Goal: Task Accomplishment & Management: Manage account settings

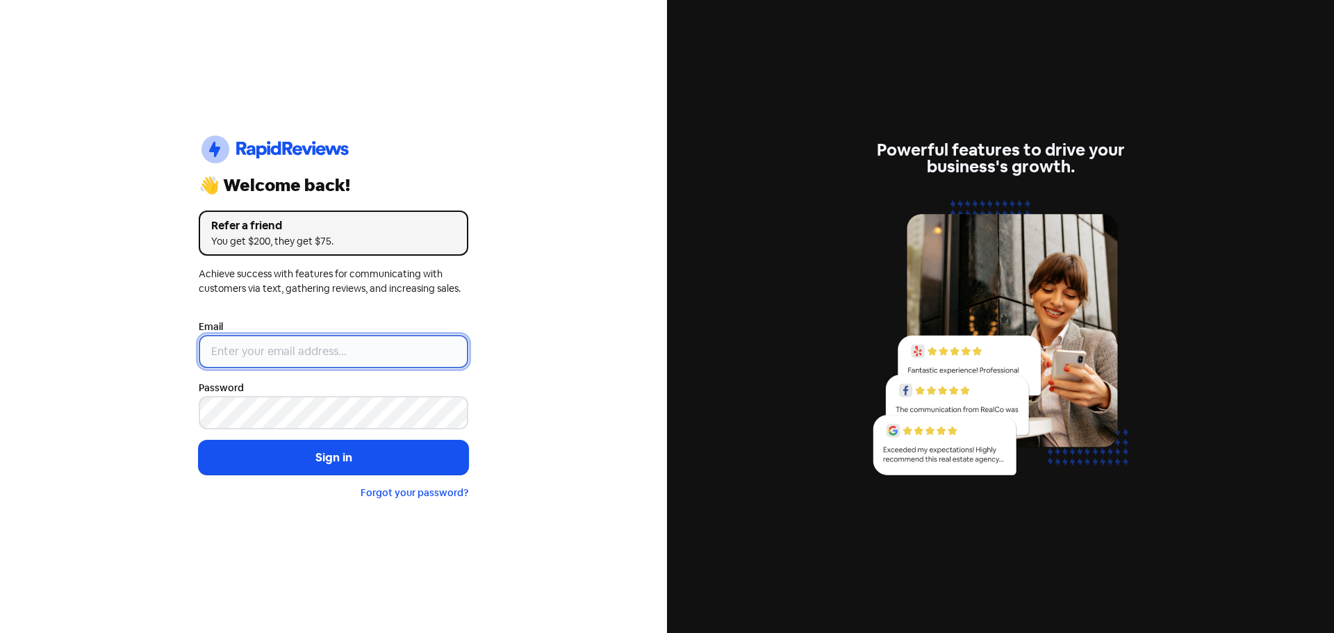
click at [289, 363] on input "email" at bounding box center [334, 351] width 270 height 33
click at [0, 632] on nordpass-autofill-portal at bounding box center [0, 633] width 0 height 0
type input "support@dimple.nz"
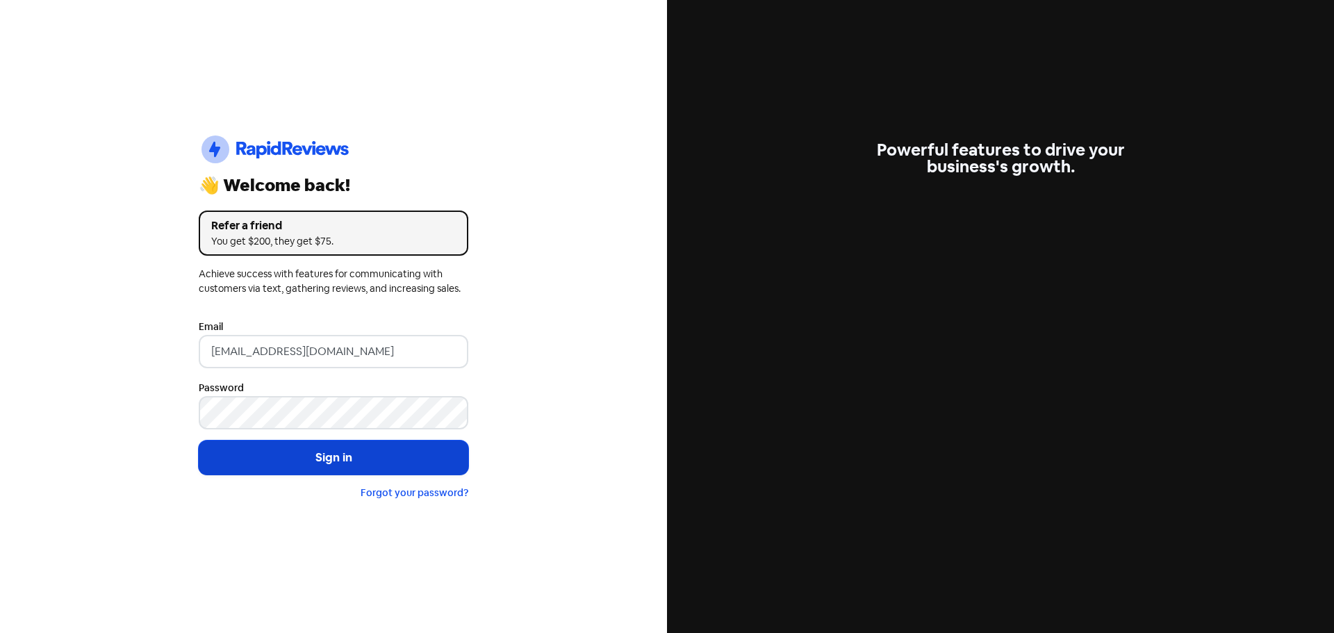
click at [279, 461] on button "Sign in" at bounding box center [334, 458] width 270 height 35
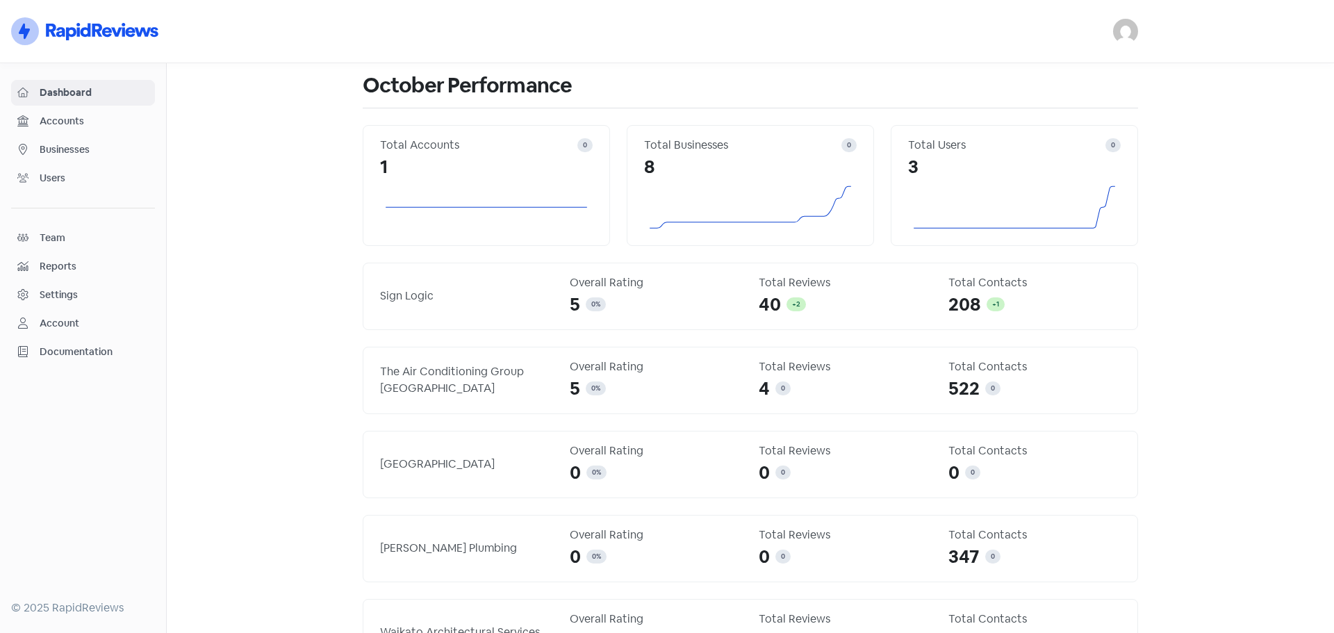
click at [65, 145] on span "Businesses" at bounding box center [94, 149] width 109 height 15
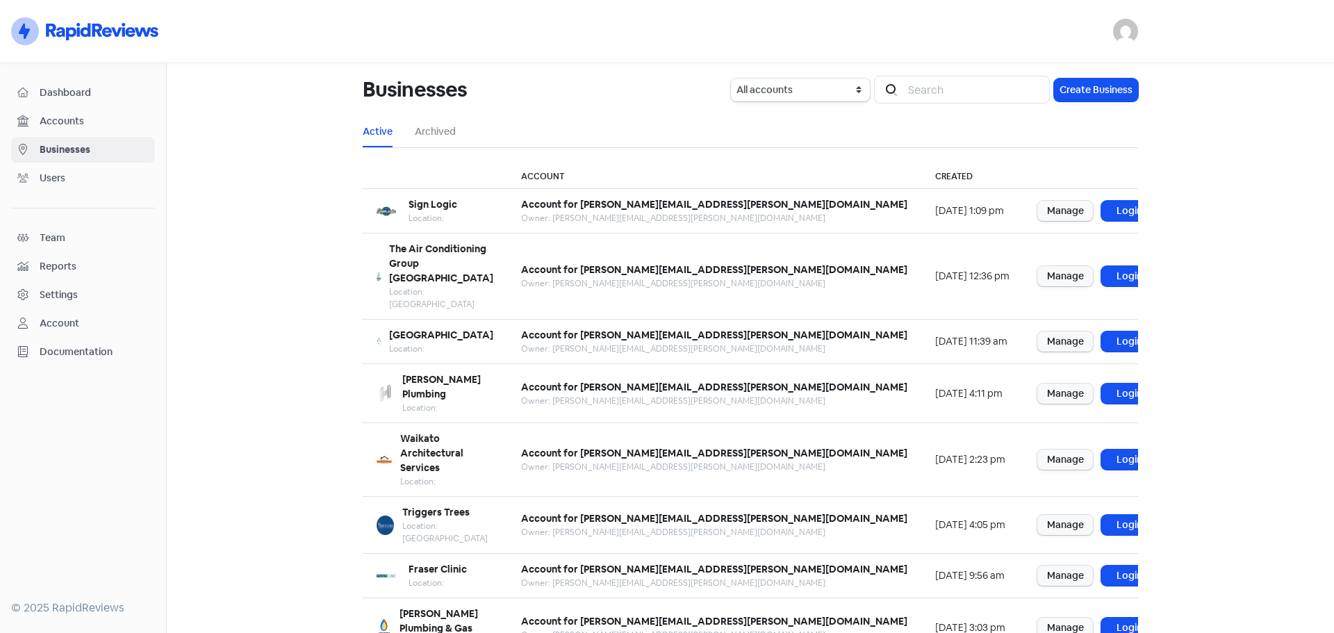
click at [1213, 151] on main "Businesses All accounts Account for david@dimple.nz Icon For Search Create Busi…" at bounding box center [750, 348] width 1167 height 570
click at [1101, 450] on link "Login" at bounding box center [1129, 460] width 56 height 20
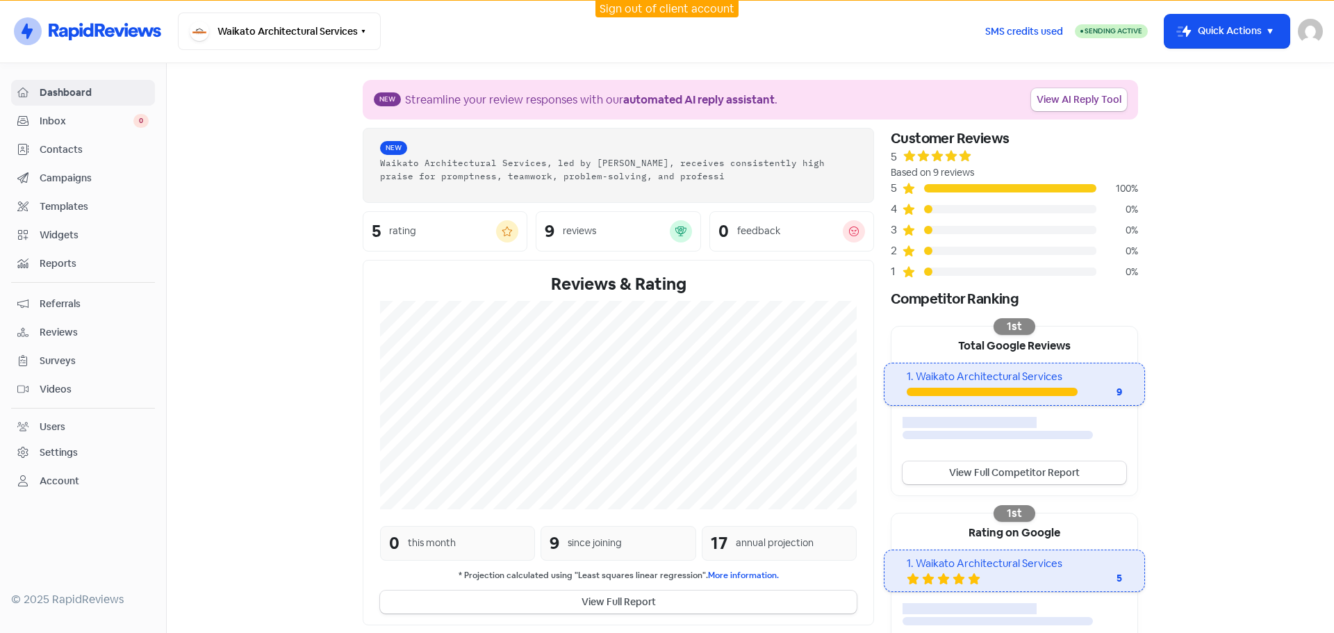
click at [65, 181] on span "Campaigns" at bounding box center [94, 178] width 109 height 15
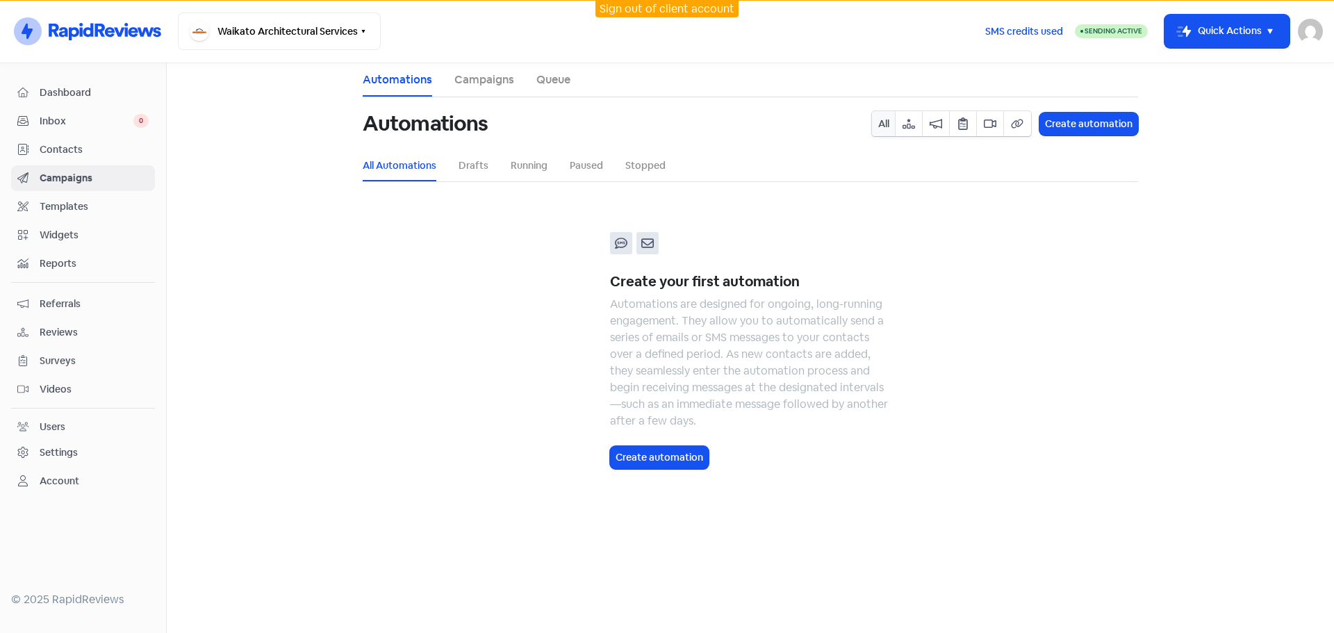
click at [60, 145] on span "Contacts" at bounding box center [94, 149] width 109 height 15
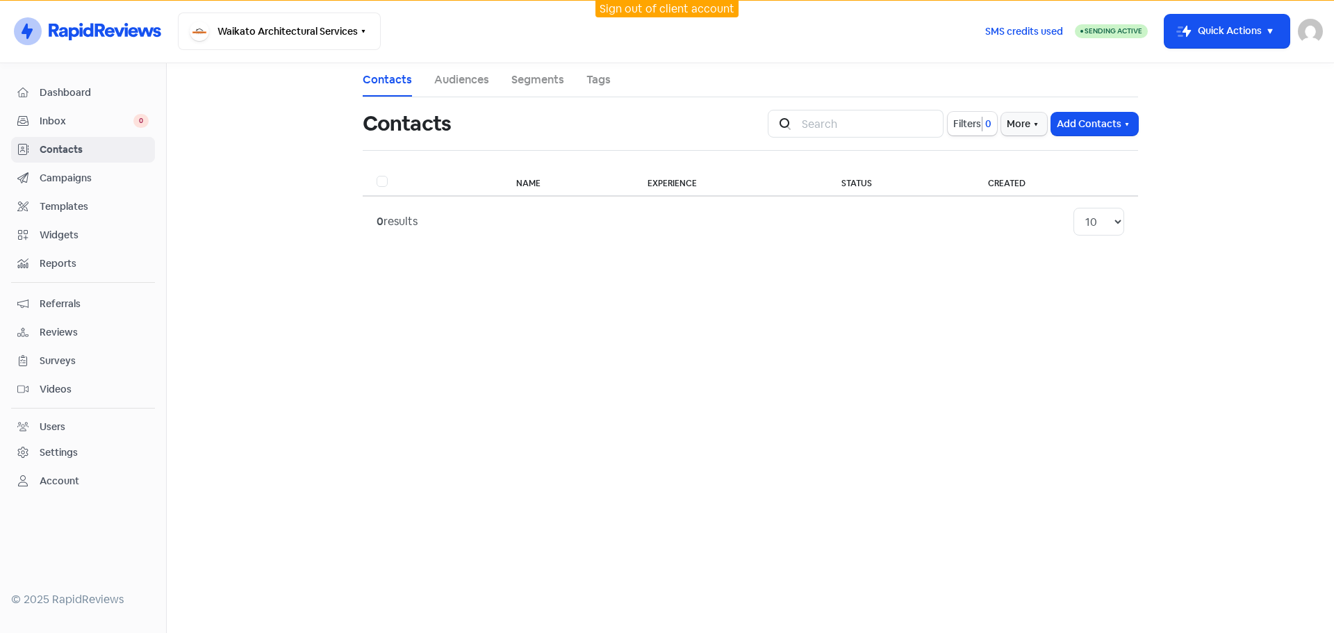
click at [79, 450] on div "Settings" at bounding box center [82, 453] width 131 height 16
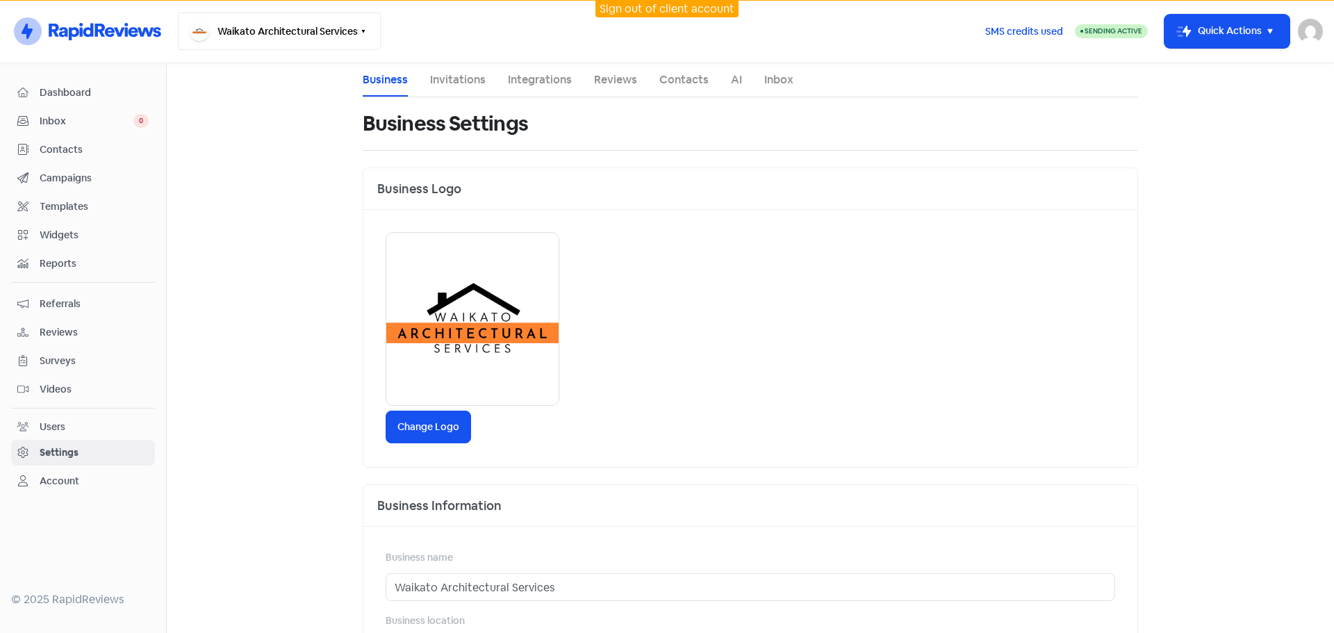
click at [306, 24] on button "Waikato Architectural Services" at bounding box center [279, 32] width 203 height 38
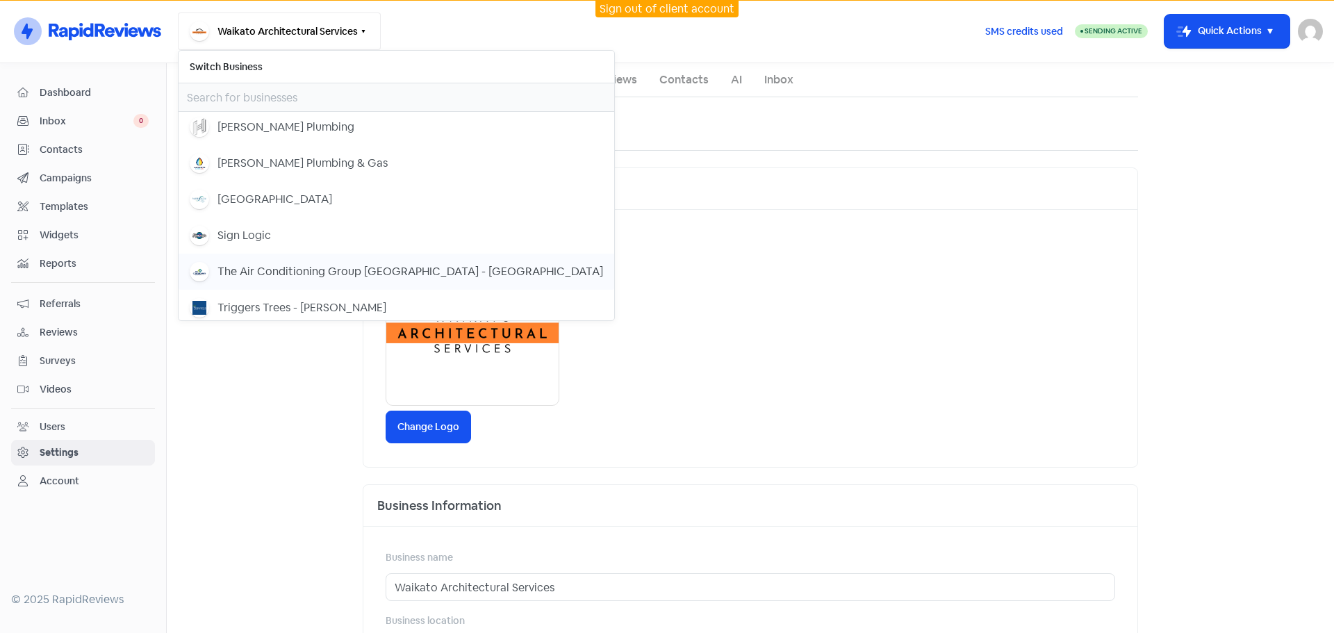
scroll to position [81, 0]
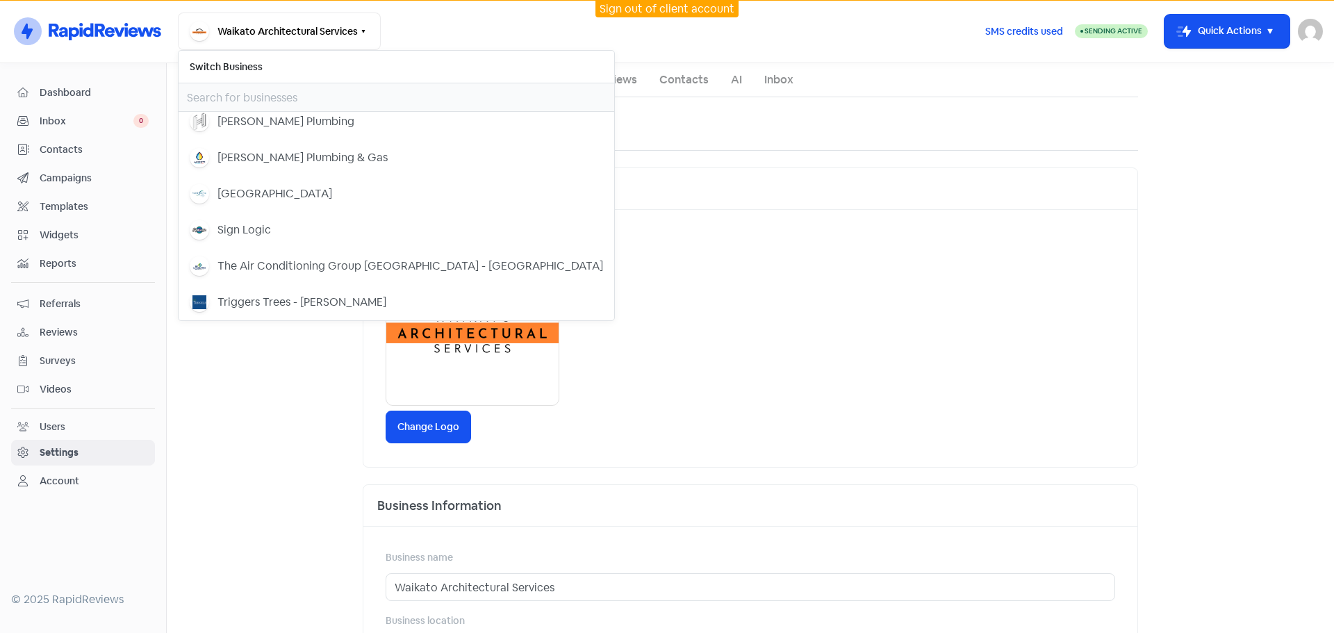
click at [265, 417] on main "Business Invitations Integrations Reviews Contacts AI Inbox Business Settings B…" at bounding box center [750, 348] width 1167 height 570
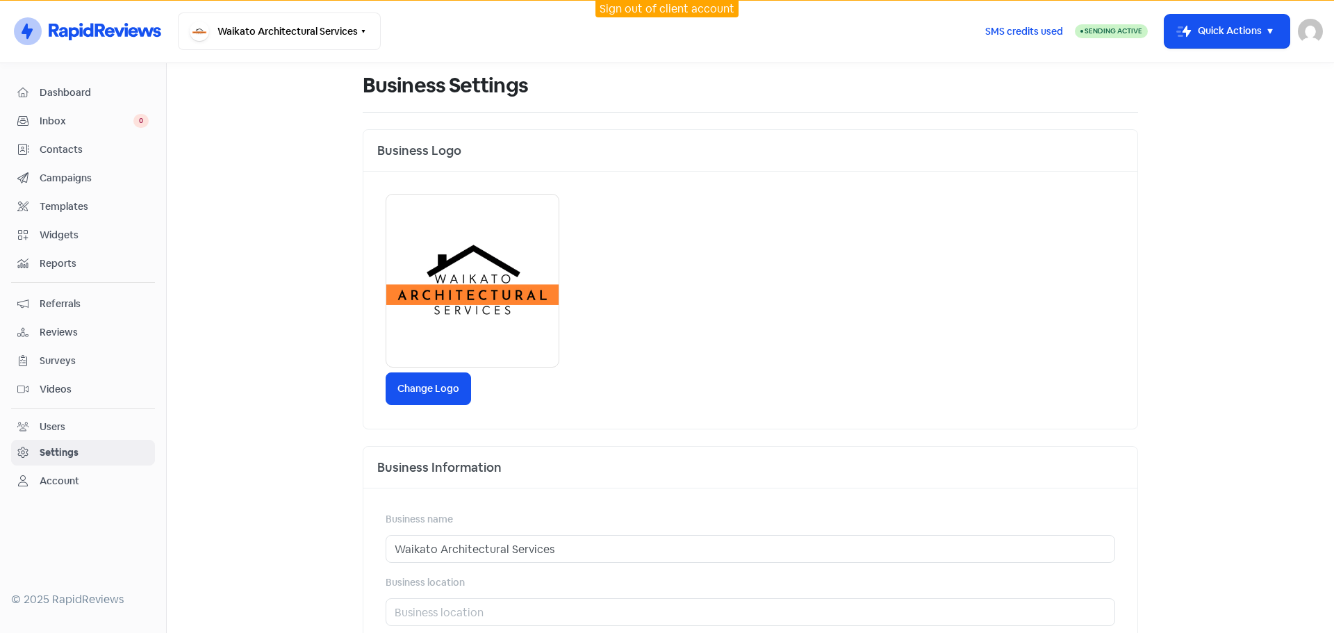
scroll to position [0, 0]
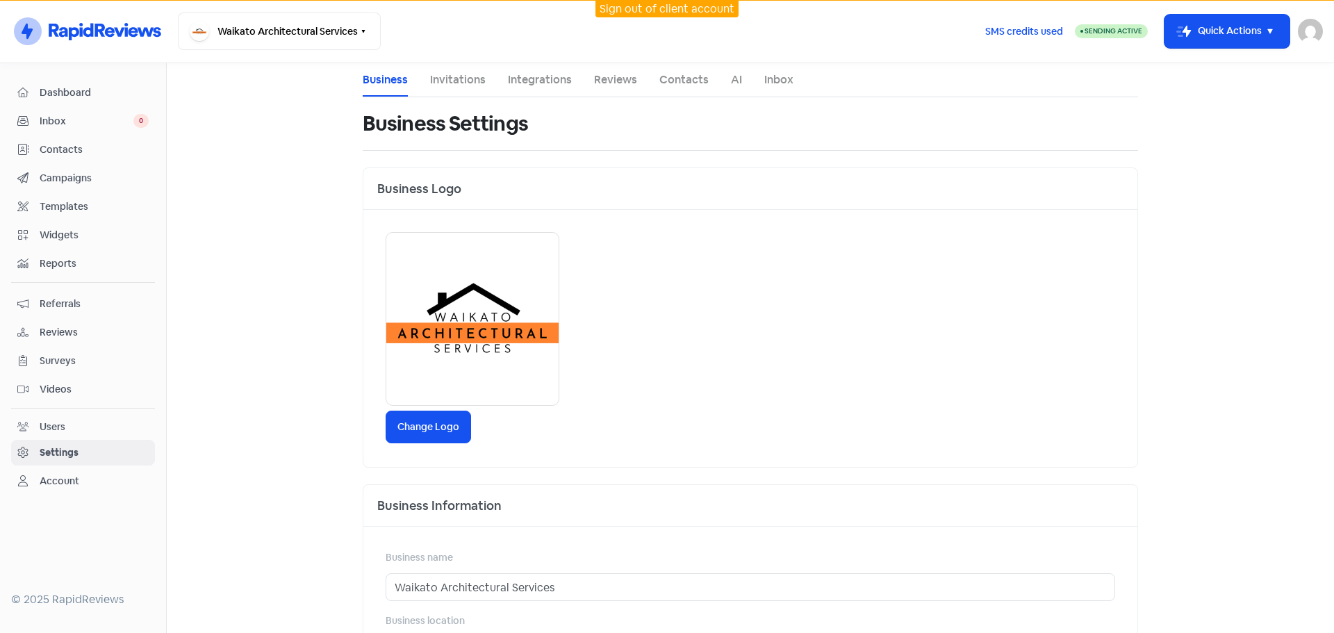
click at [447, 80] on link "Invitations" at bounding box center [458, 80] width 56 height 17
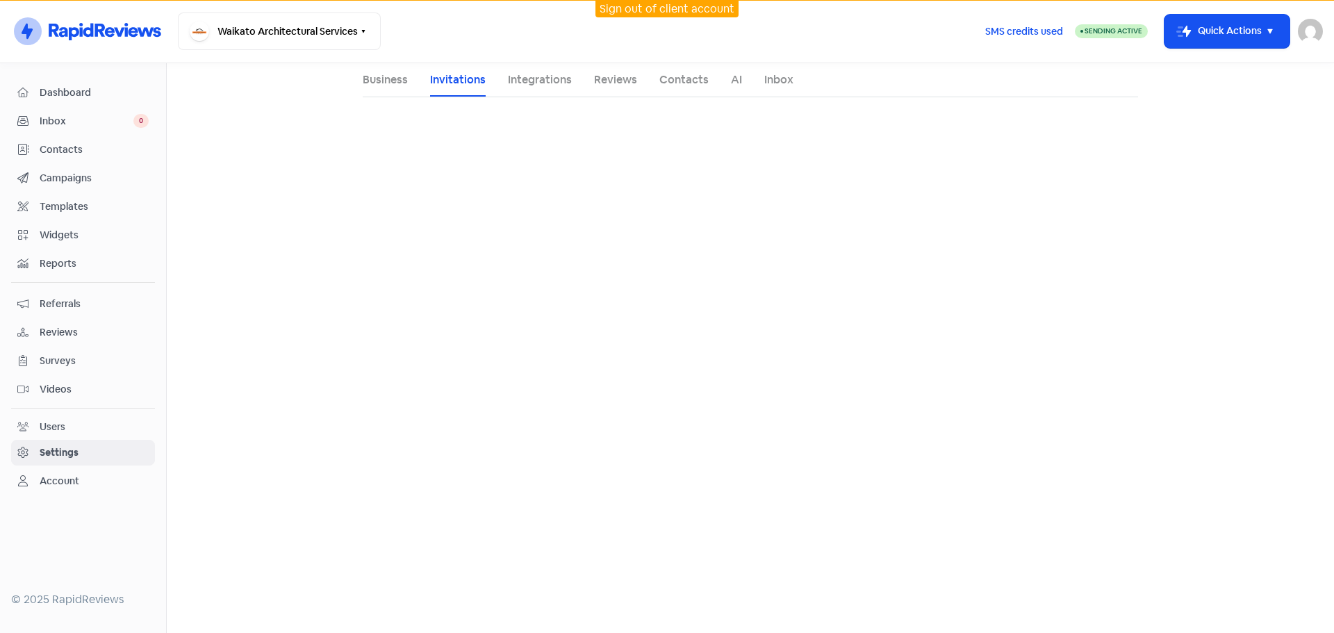
select select "NZ"
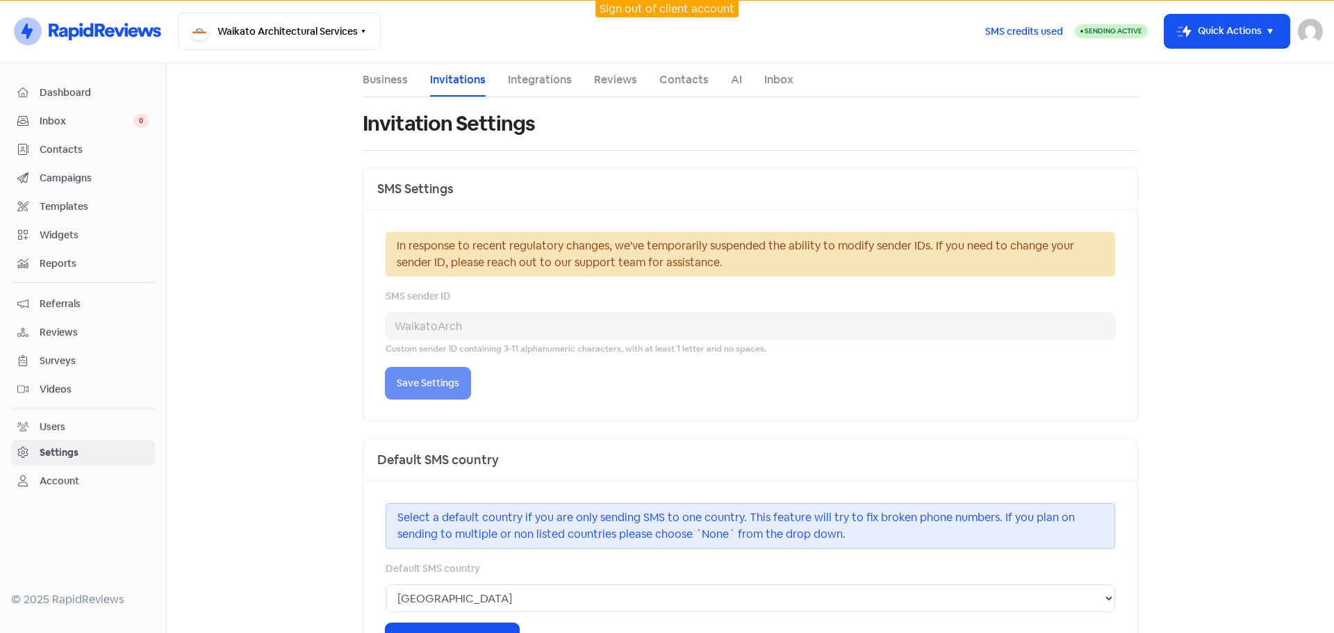
select select "Pacific/Auckland"
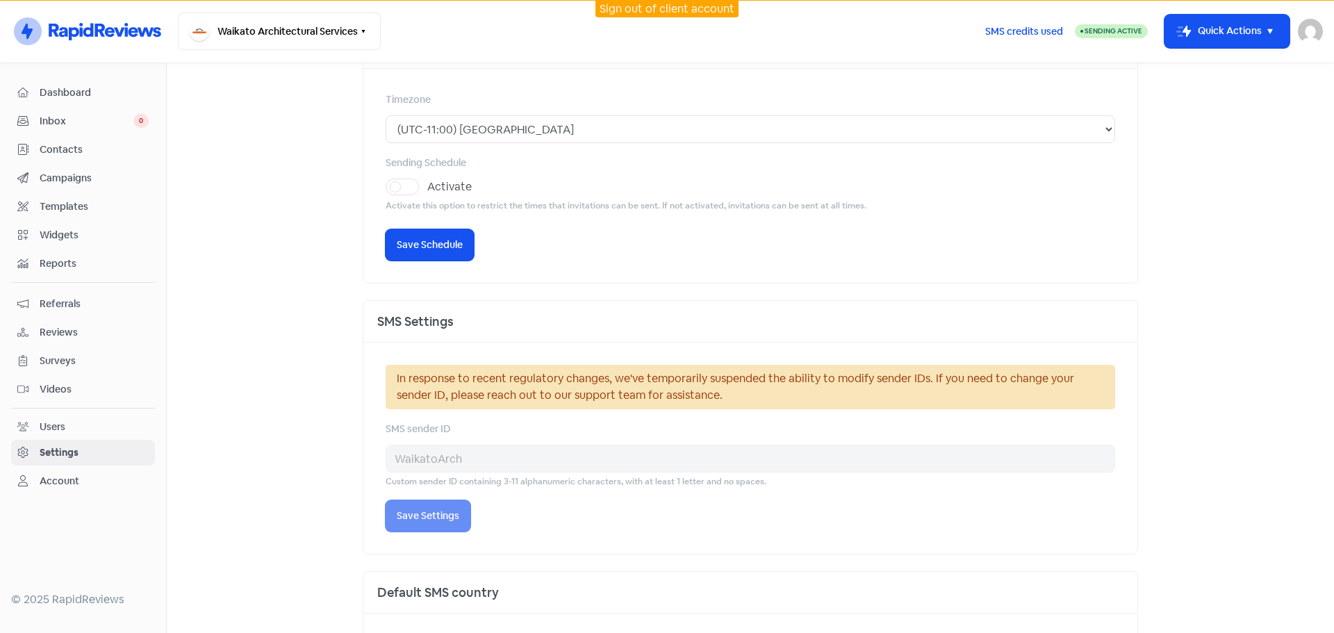
scroll to position [278, 0]
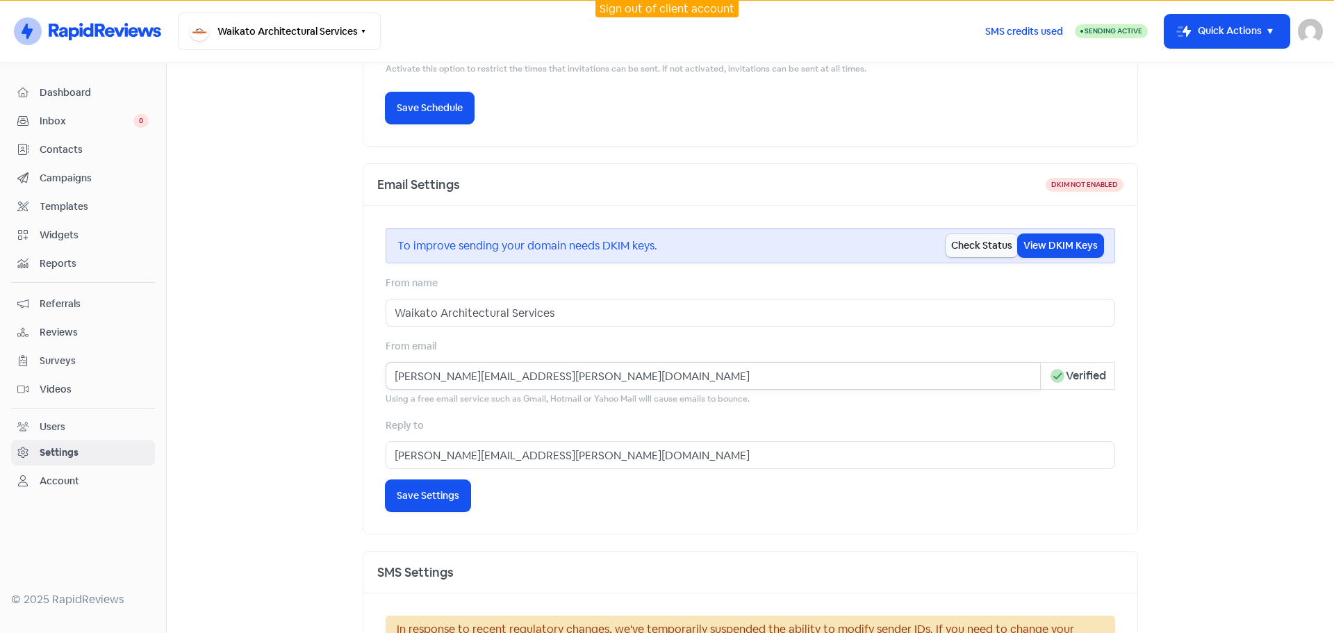
drag, startPoint x: 557, startPoint y: 384, endPoint x: 240, endPoint y: 381, distance: 316.9
click at [240, 381] on main "Business Invitations Integrations Reviews Contacts AI Inbox Invitation Settings…" at bounding box center [750, 348] width 1167 height 570
click at [1194, 258] on main "Business Invitations Integrations Reviews Contacts AI Inbox Invitation Settings…" at bounding box center [750, 348] width 1167 height 570
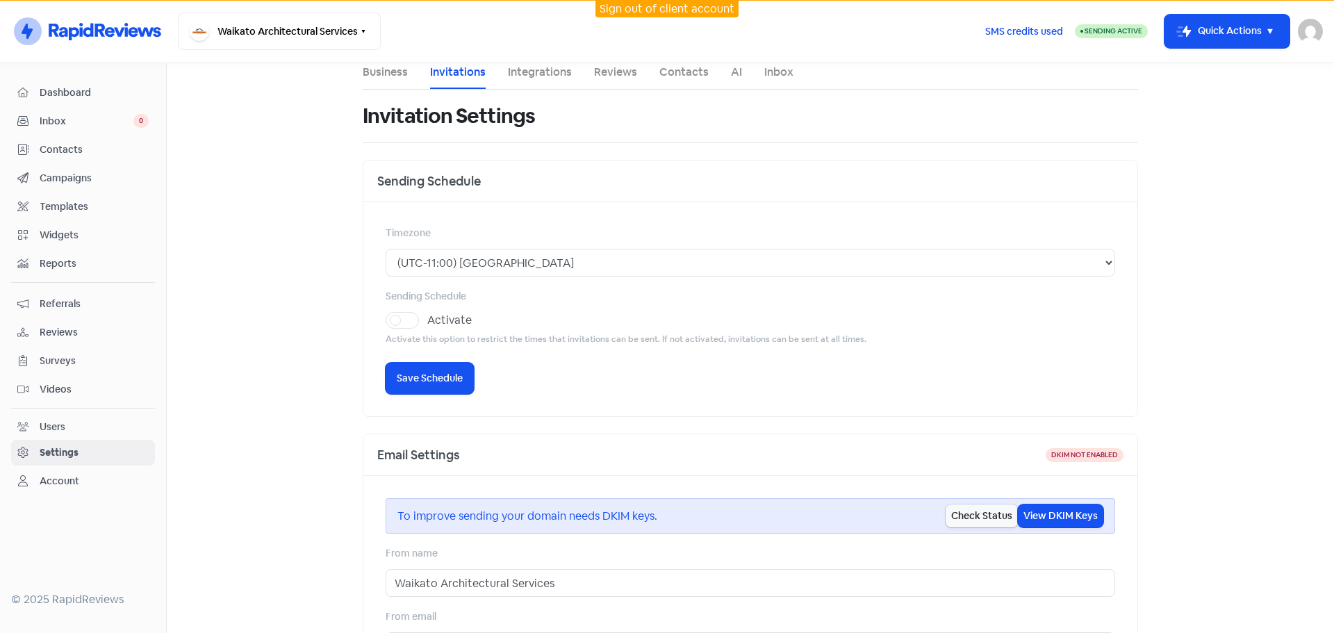
scroll to position [0, 0]
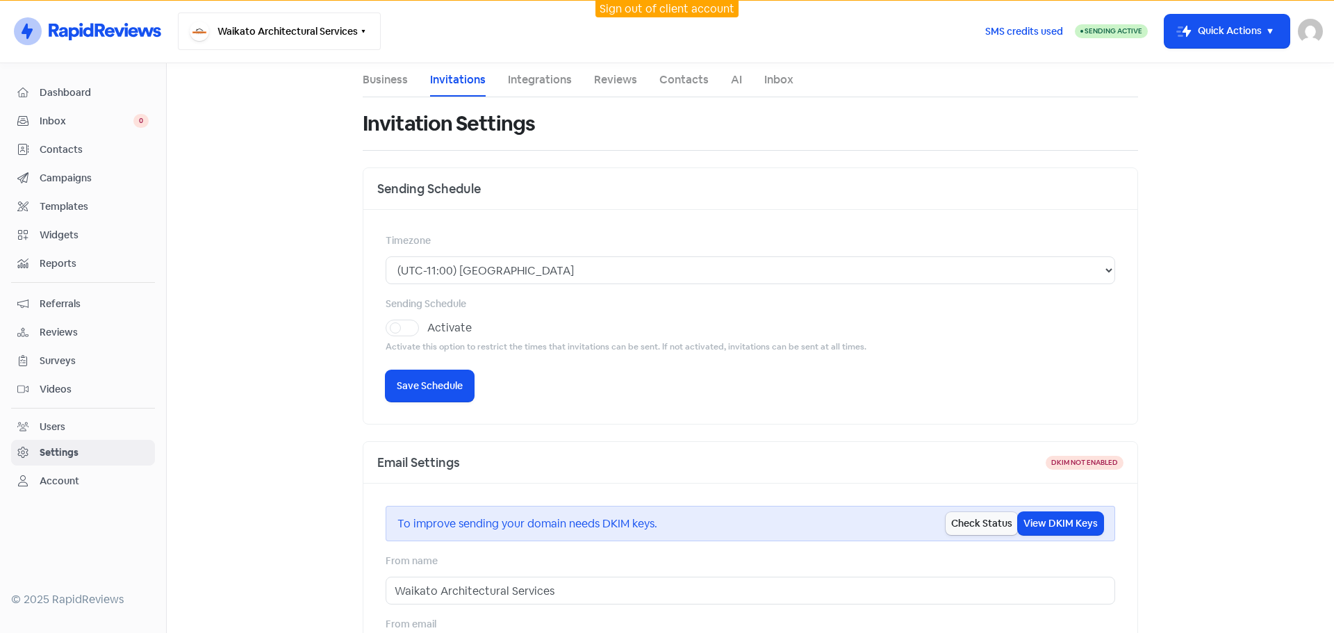
click at [355, 35] on button "Waikato Architectural Services" at bounding box center [279, 32] width 203 height 38
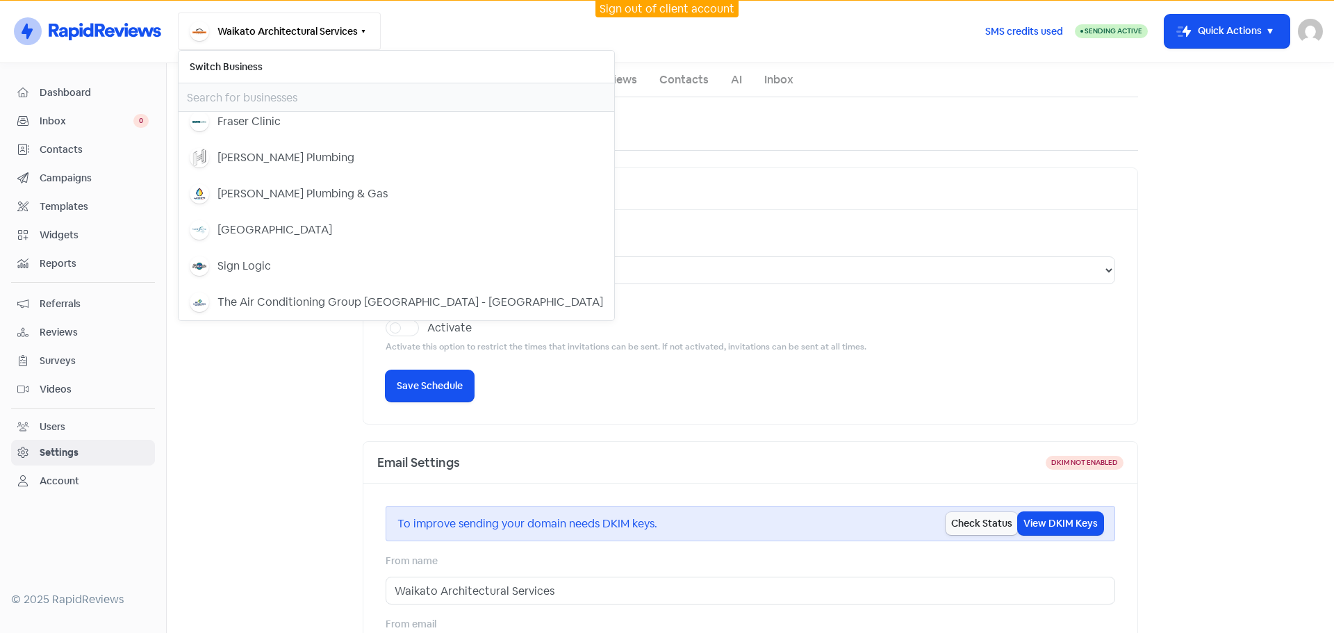
scroll to position [81, 0]
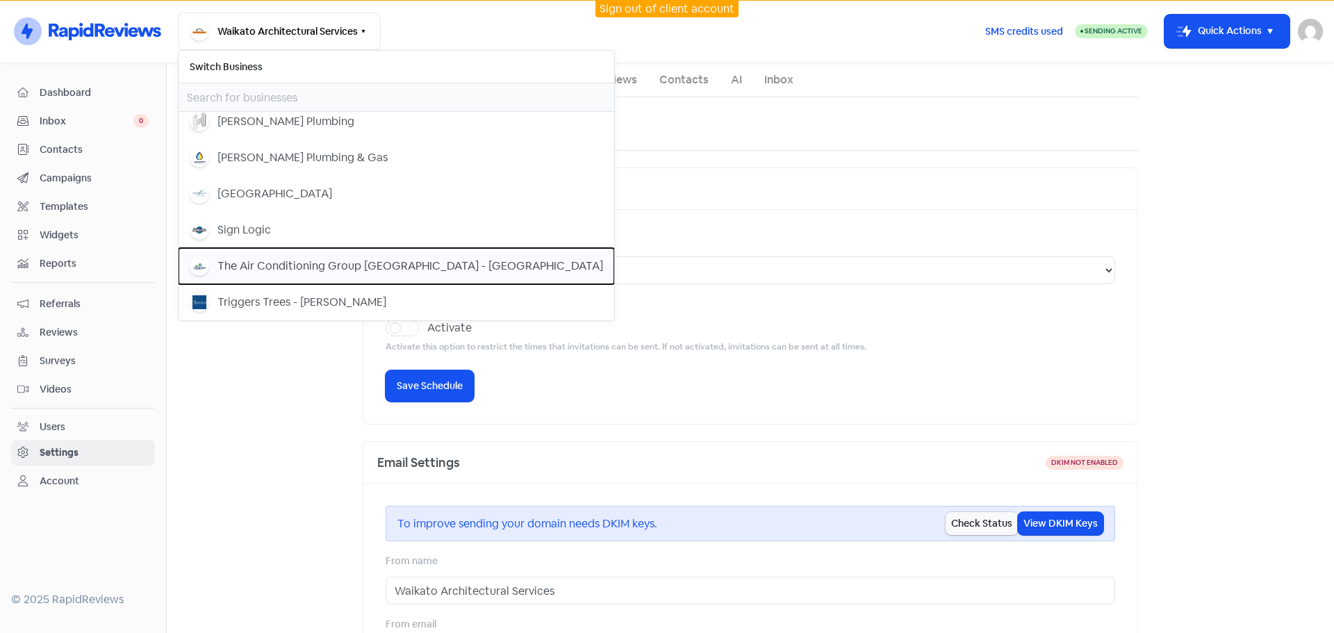
click at [320, 262] on div "The Air Conditioning Group [GEOGRAPHIC_DATA] - [GEOGRAPHIC_DATA]" at bounding box center [410, 266] width 386 height 17
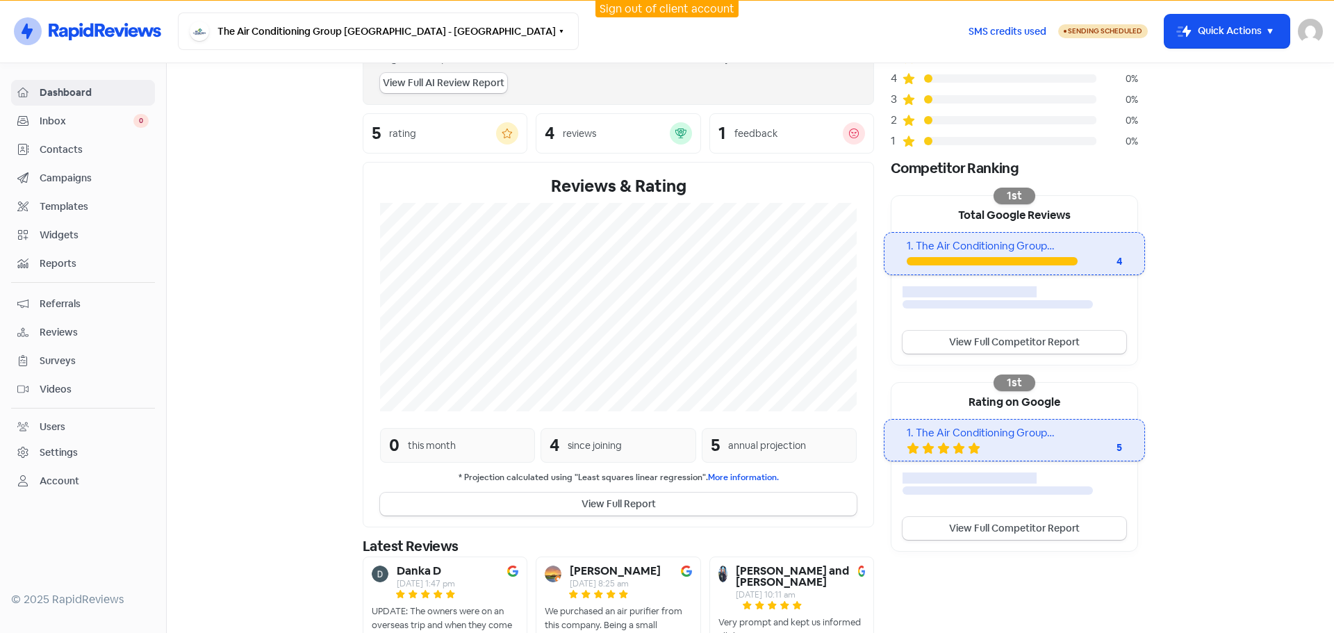
scroll to position [139, 0]
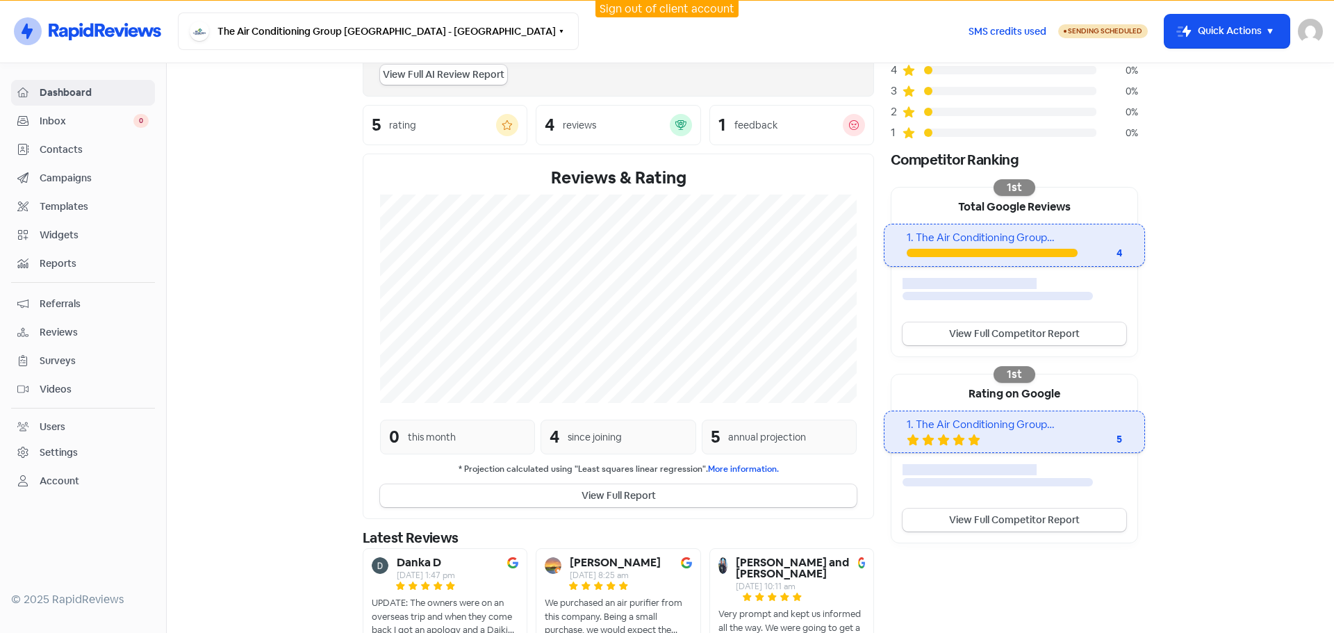
click at [102, 183] on span "Campaigns" at bounding box center [94, 178] width 109 height 15
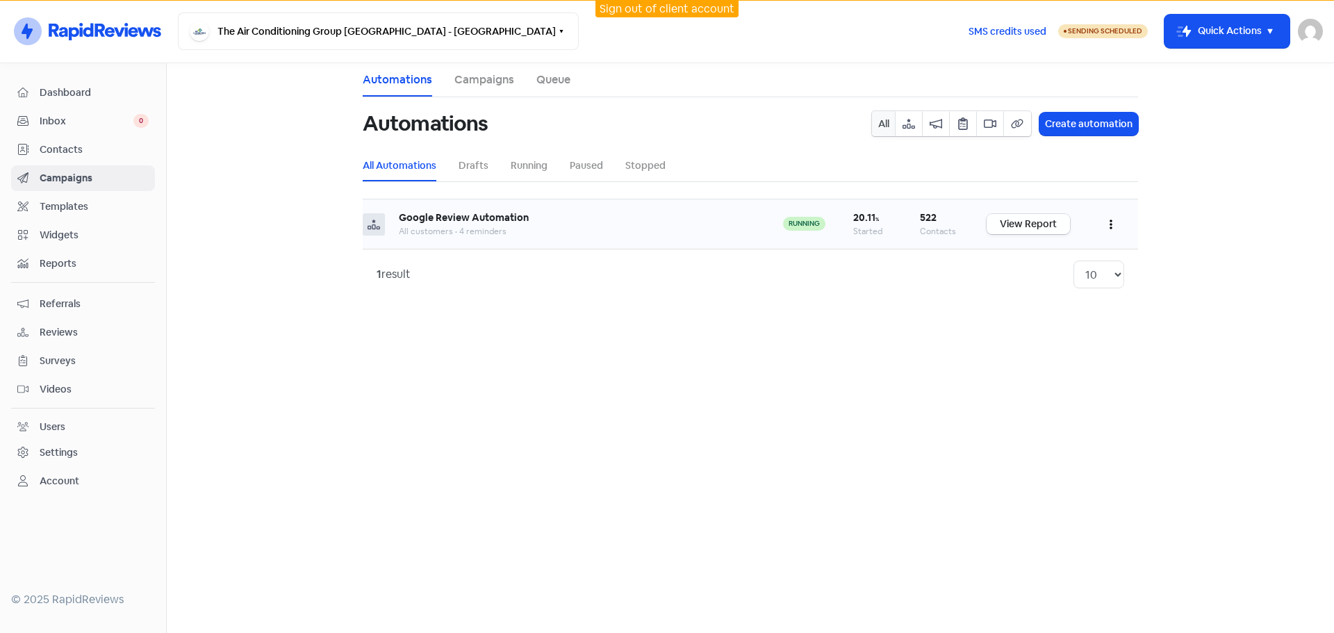
click at [1028, 229] on link "View Report" at bounding box center [1028, 224] width 83 height 20
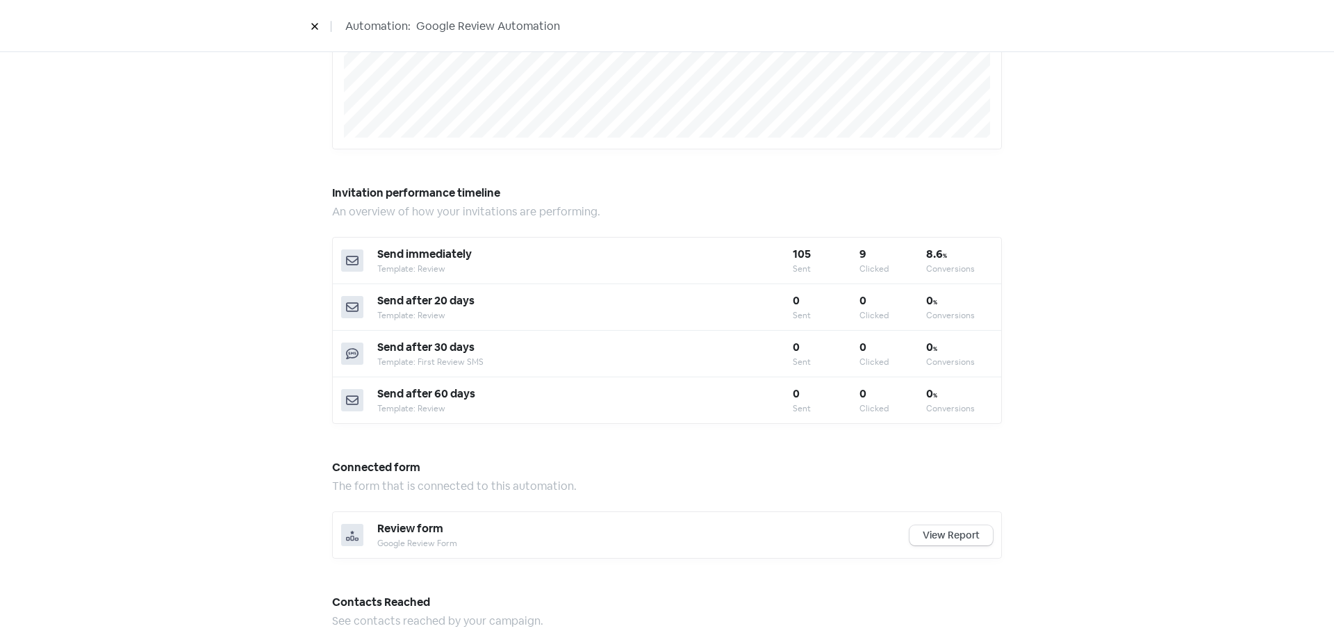
scroll to position [347, 0]
click at [1146, 306] on div "Automation performance An overview of how your automation is performing. 20.1 %…" at bounding box center [667, 378] width 1334 height 1313
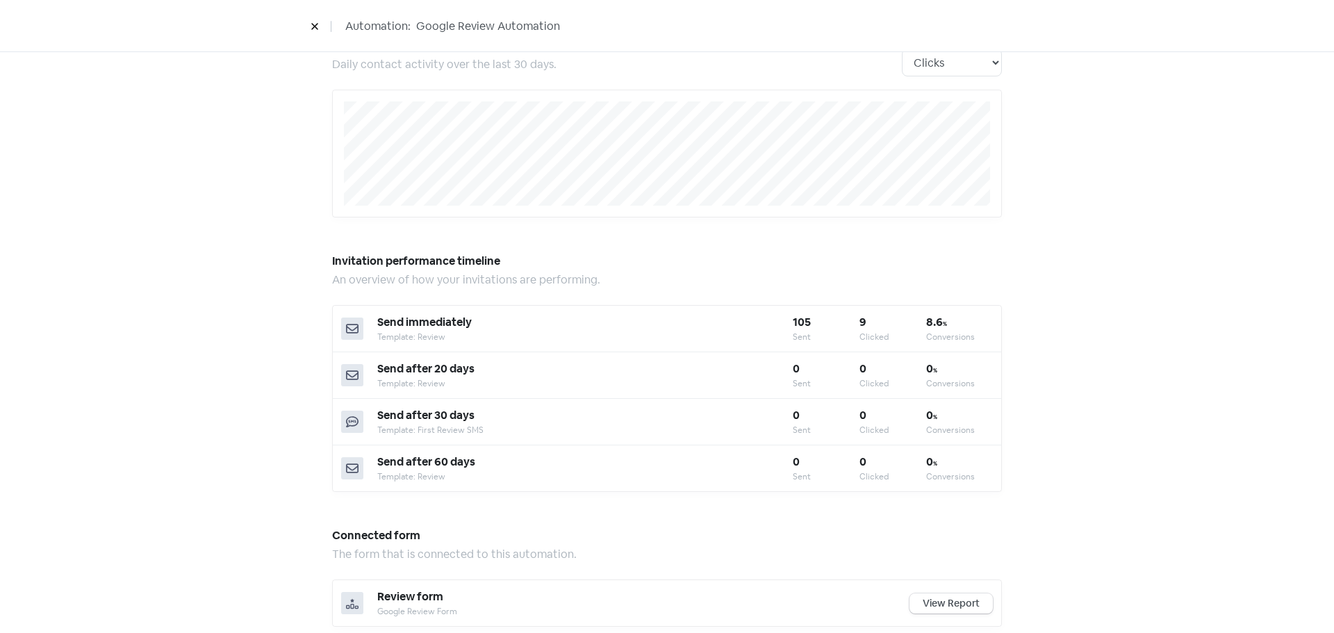
scroll to position [0, 0]
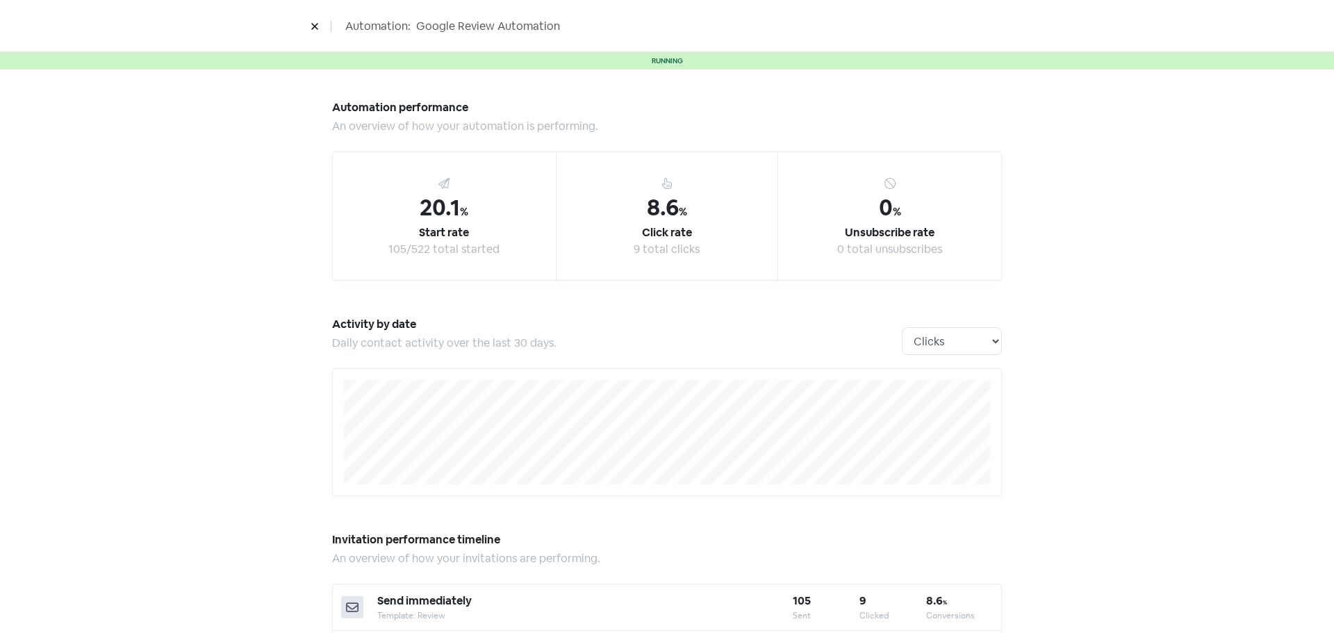
click at [439, 225] on div "Start rate" at bounding box center [444, 232] width 50 height 17
click at [441, 224] on div "Start rate" at bounding box center [444, 232] width 50 height 17
click at [303, 30] on div "Automation: Google Review Automation" at bounding box center [667, 26] width 792 height 24
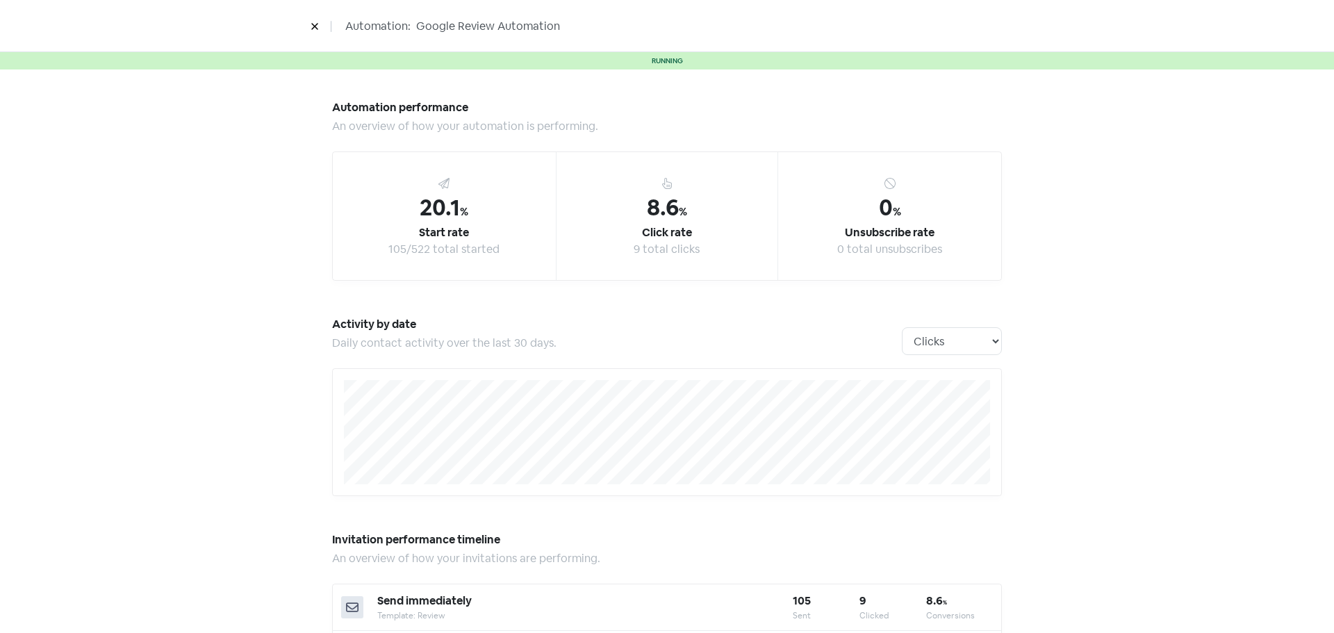
click at [308, 22] on button at bounding box center [314, 26] width 21 height 24
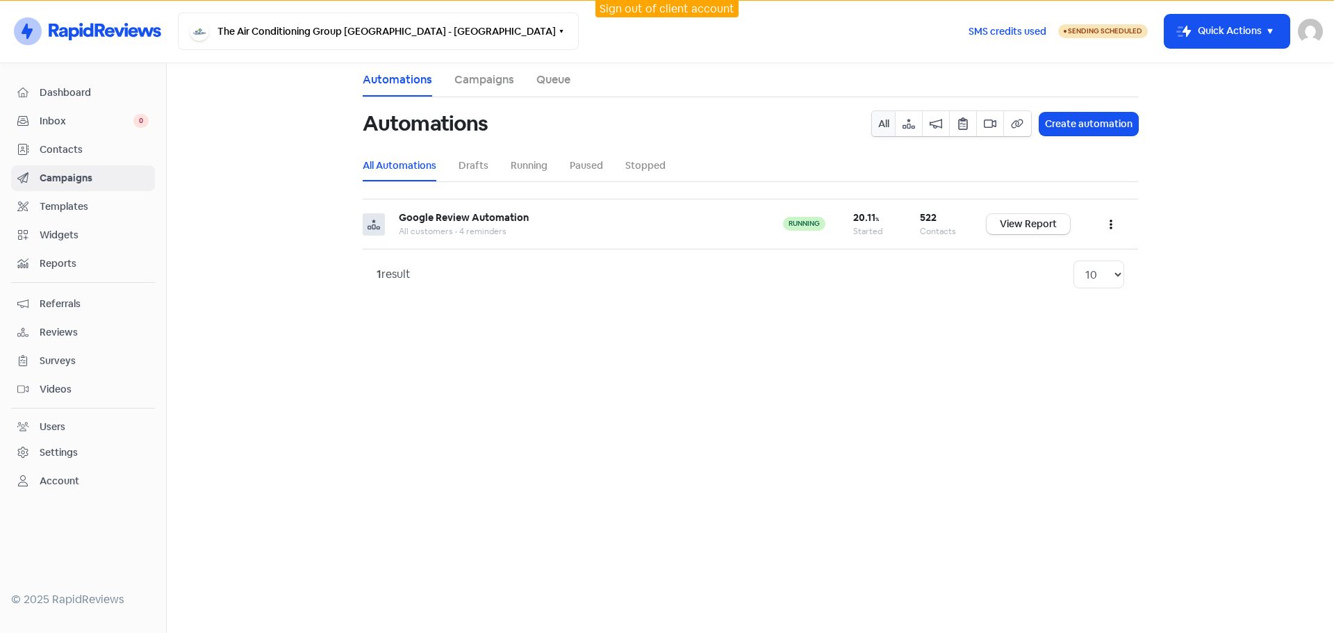
click at [72, 238] on span "Widgets" at bounding box center [94, 235] width 109 height 15
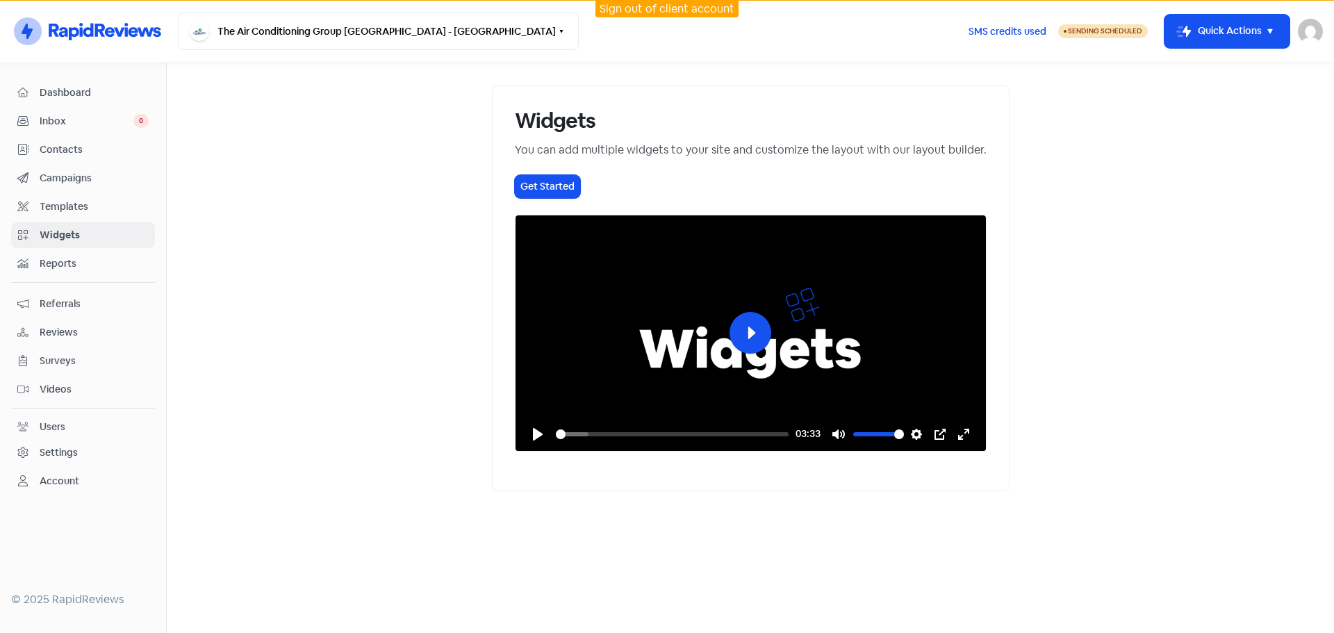
click at [84, 175] on span "Campaigns" at bounding box center [94, 178] width 109 height 15
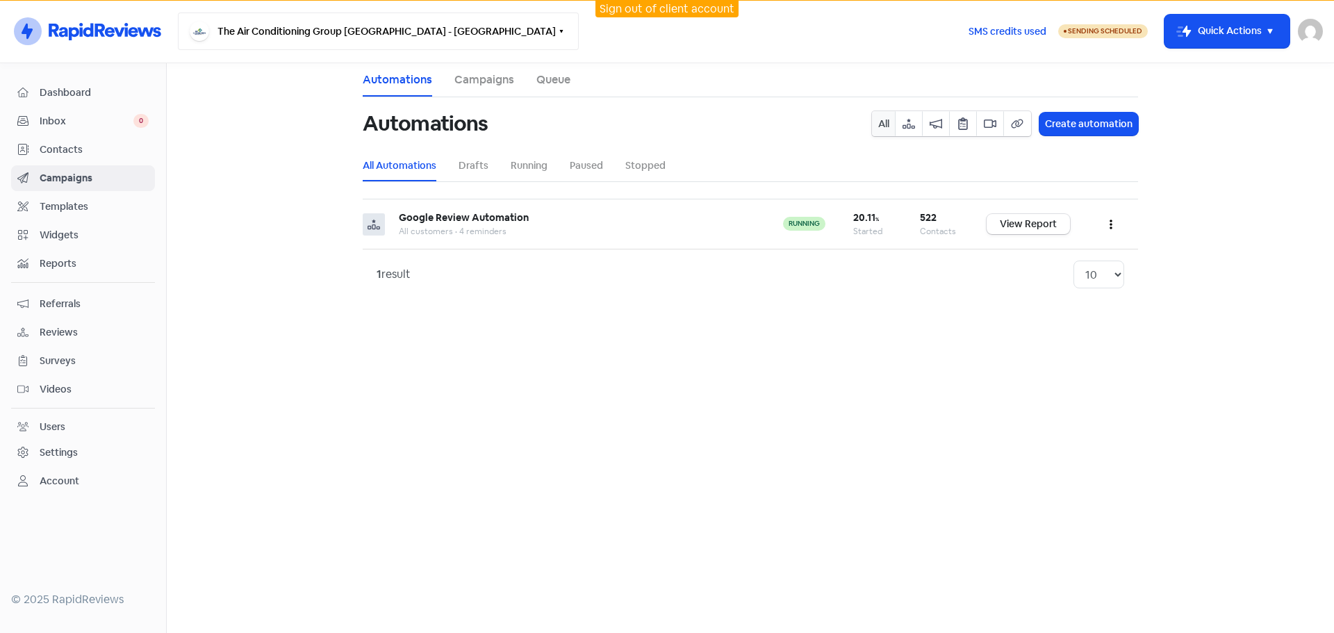
click at [279, 29] on button "The Air Conditioning Group [GEOGRAPHIC_DATA] - [GEOGRAPHIC_DATA]" at bounding box center [378, 32] width 401 height 38
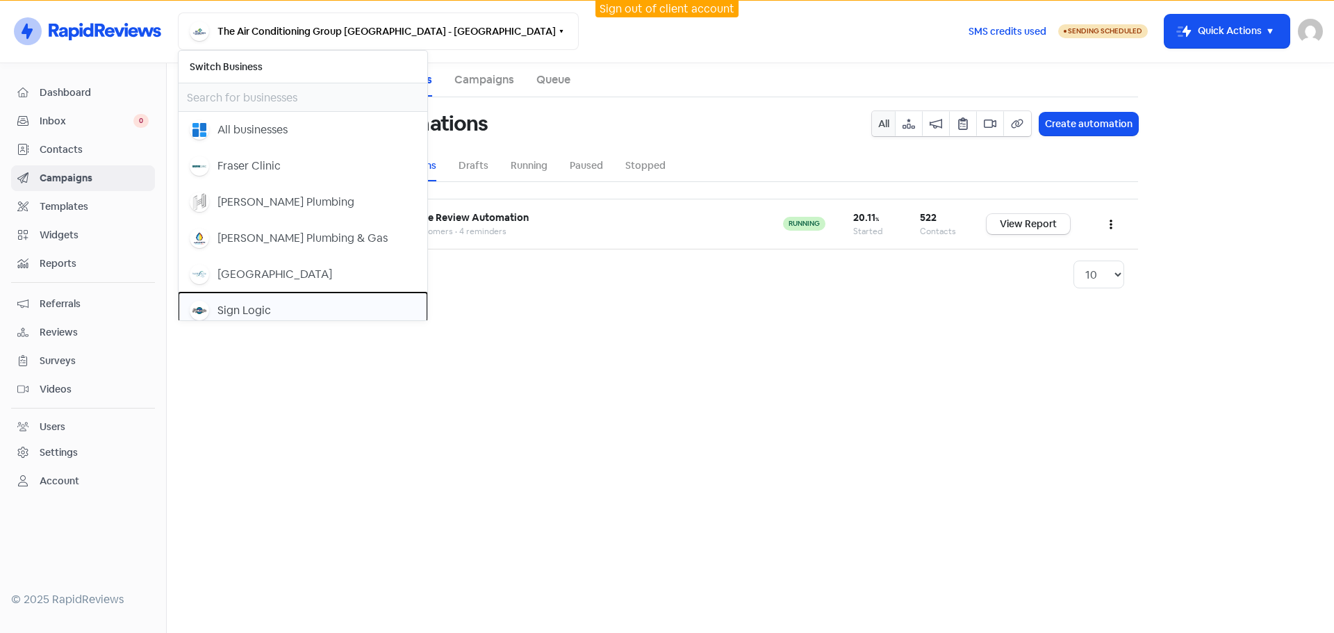
click at [278, 305] on div "Sign Logic" at bounding box center [303, 310] width 227 height 19
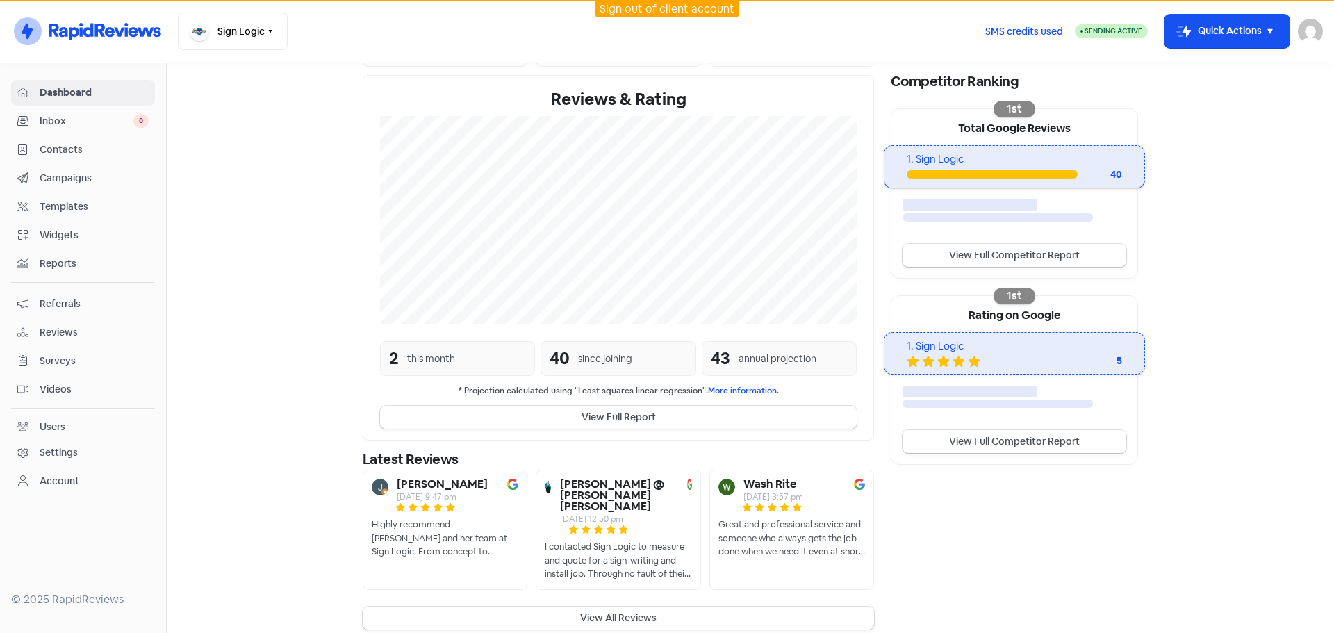
scroll to position [220, 0]
click at [274, 32] on icon "button" at bounding box center [270, 31] width 11 height 11
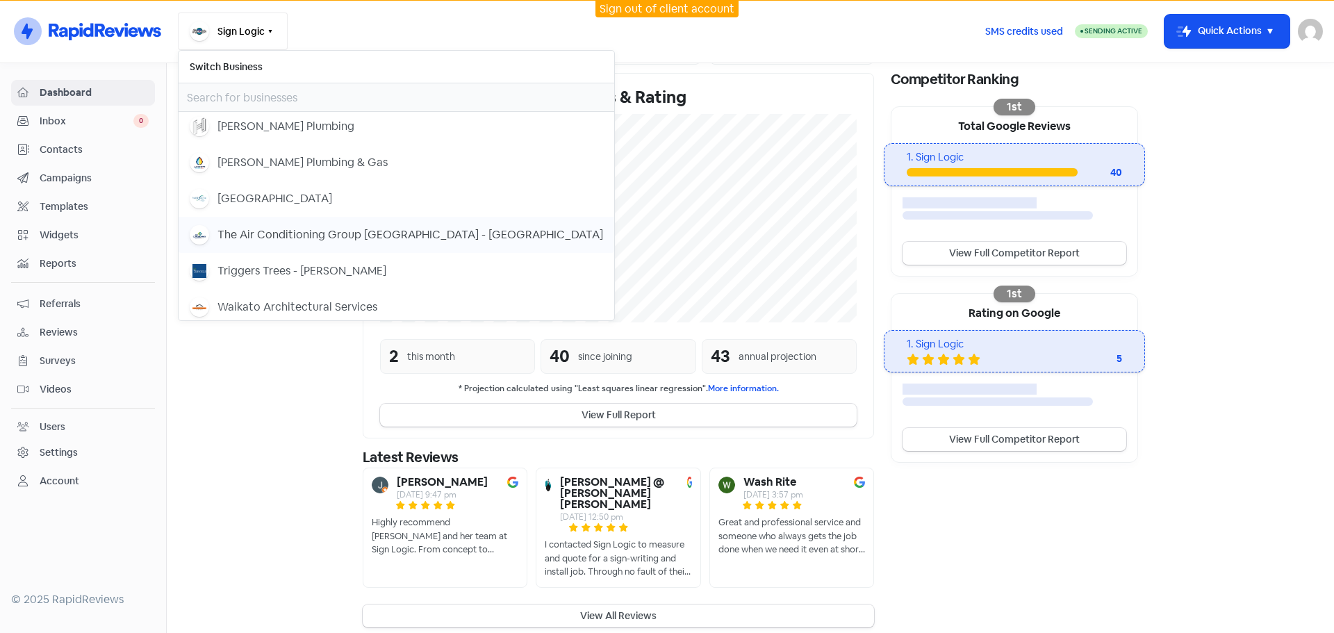
scroll to position [81, 0]
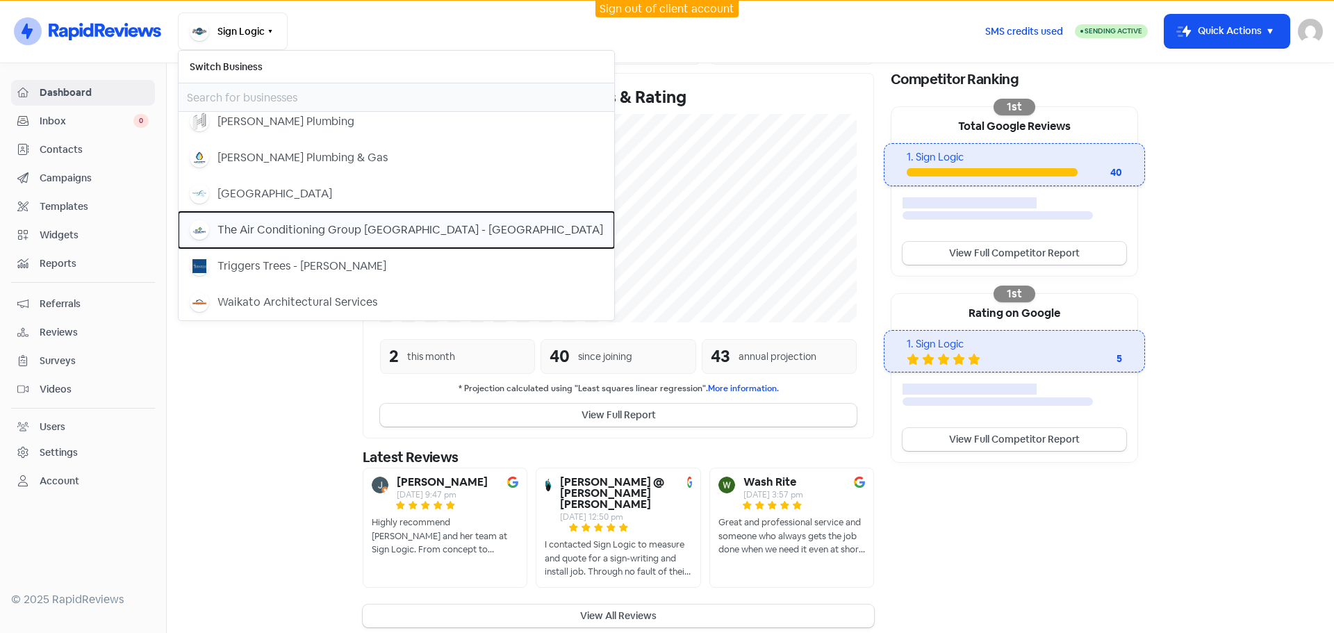
click at [318, 226] on div "The Air Conditioning Group [GEOGRAPHIC_DATA] - [GEOGRAPHIC_DATA]" at bounding box center [410, 230] width 386 height 17
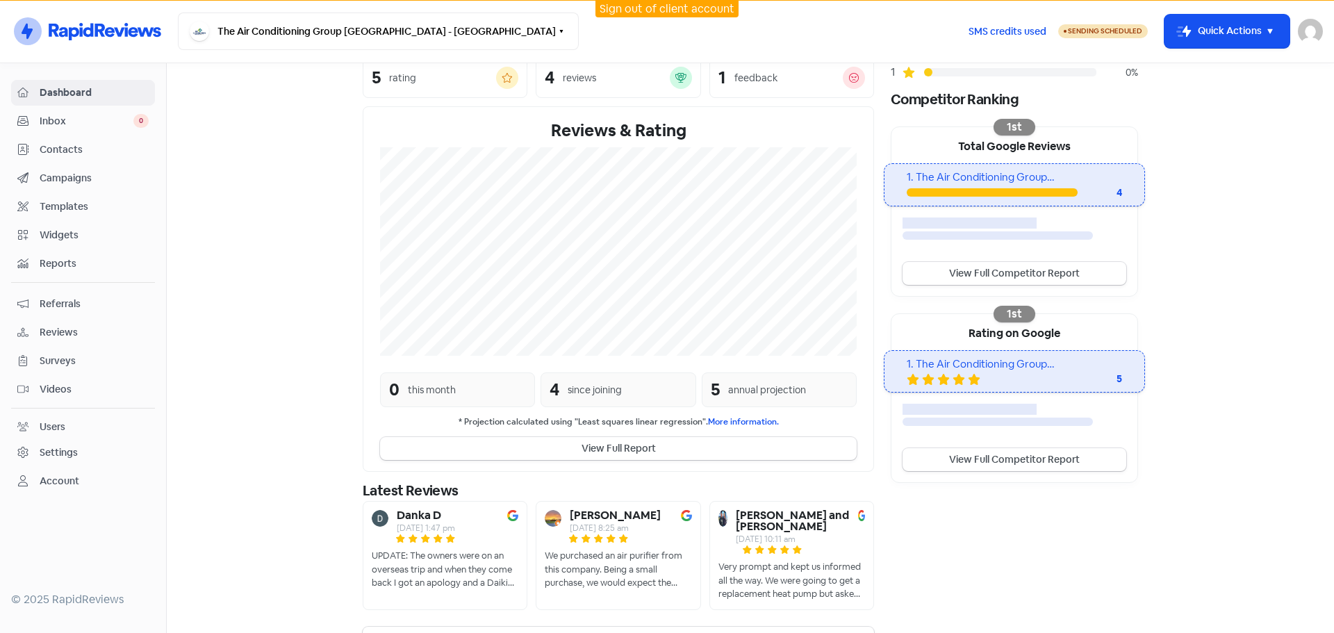
scroll to position [233, 0]
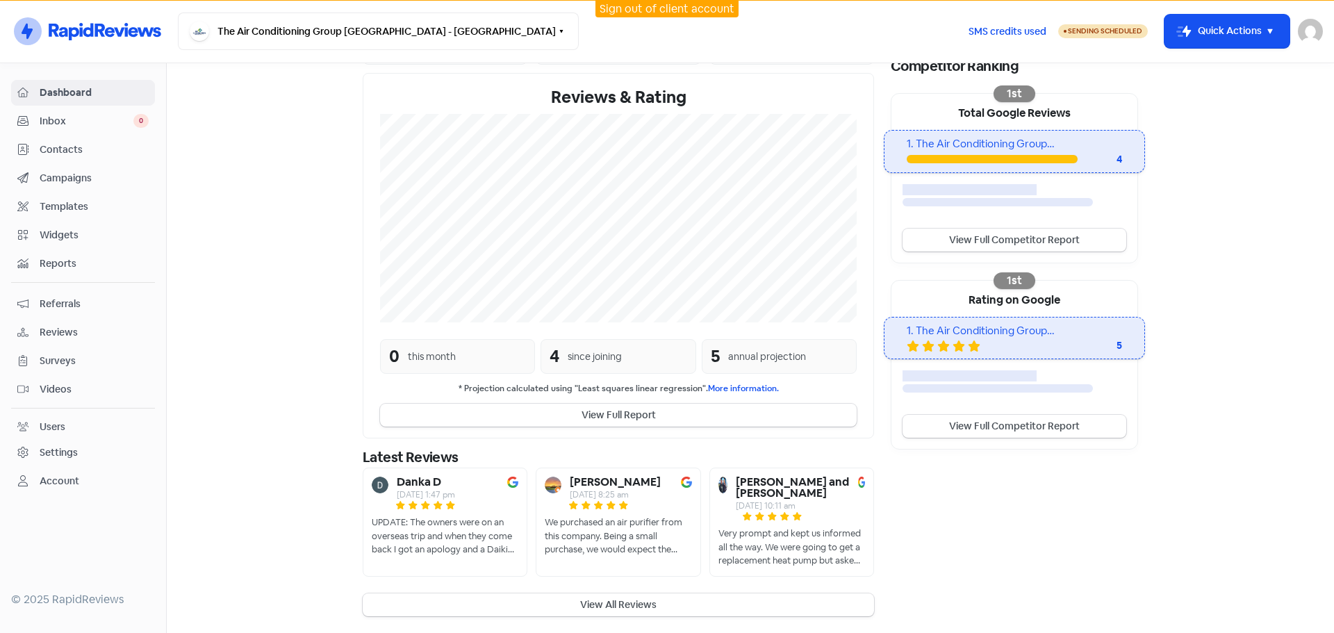
click at [978, 511] on div "Customer Reviews 5 Based on 4 reviews 5 100% 4 0% 3 0% 2 0% 1 0% Competitor Ran…" at bounding box center [1014, 255] width 264 height 721
click at [635, 608] on button "View All Reviews" at bounding box center [618, 604] width 511 height 23
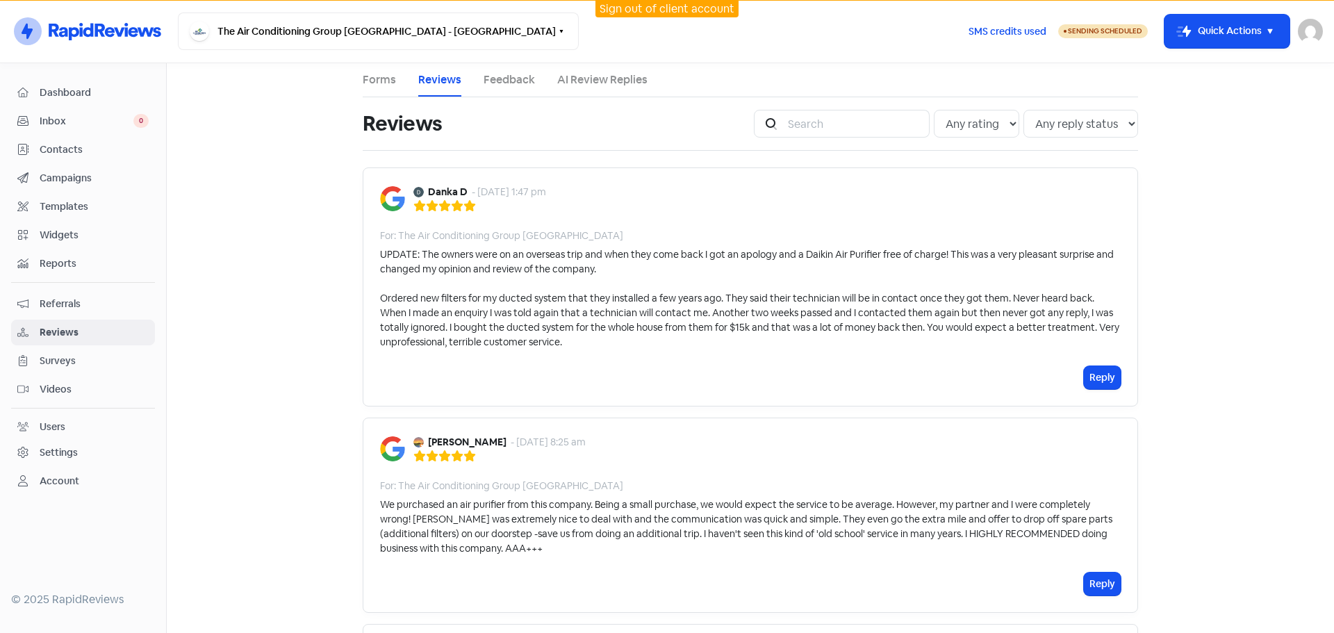
click at [741, 284] on div "UPDATE: The owners were on an overseas trip and when they come back I got an ap…" at bounding box center [750, 298] width 741 height 102
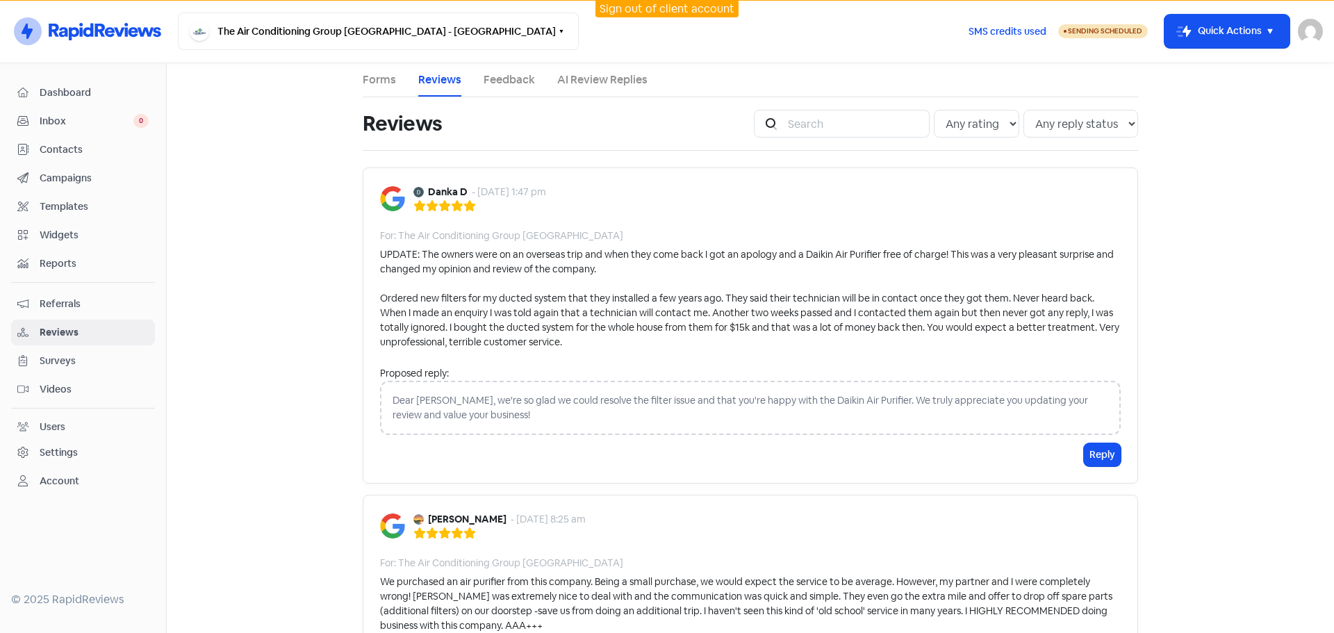
click at [81, 167] on link "Campaigns" at bounding box center [83, 178] width 144 height 26
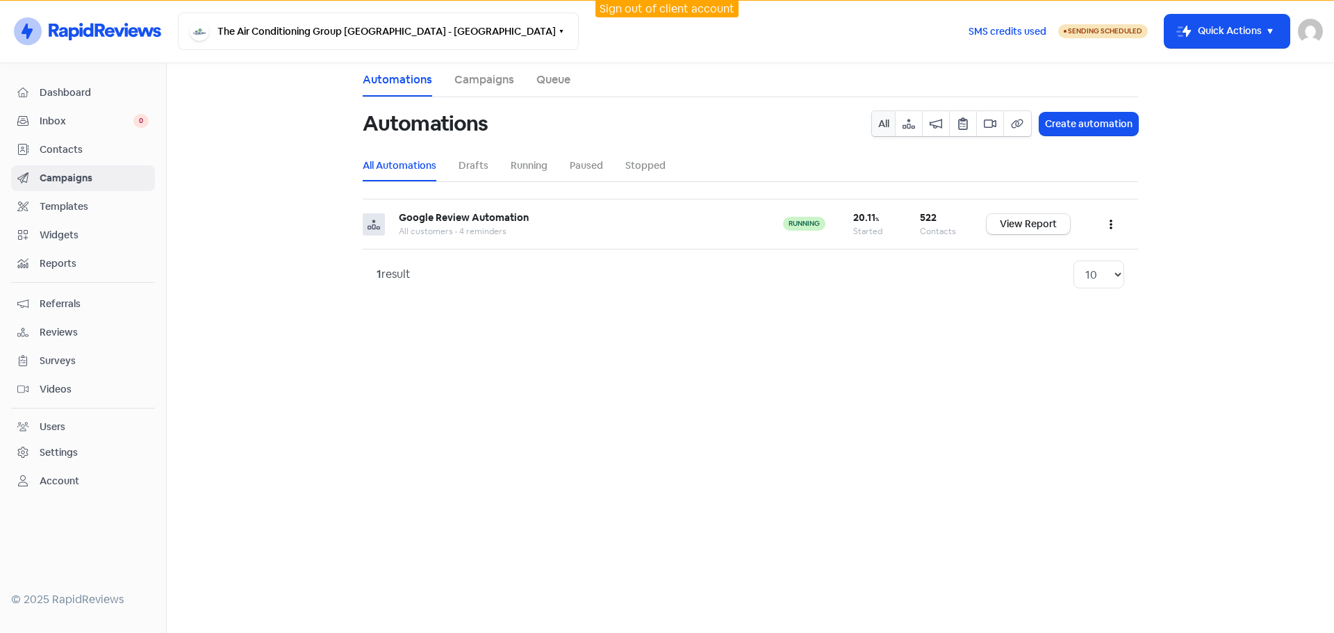
click at [963, 311] on main "Automations Campaigns Queue Automations All Create automation All Automations D…" at bounding box center [750, 348] width 1167 height 570
click at [1028, 228] on link "View Report" at bounding box center [1028, 224] width 83 height 20
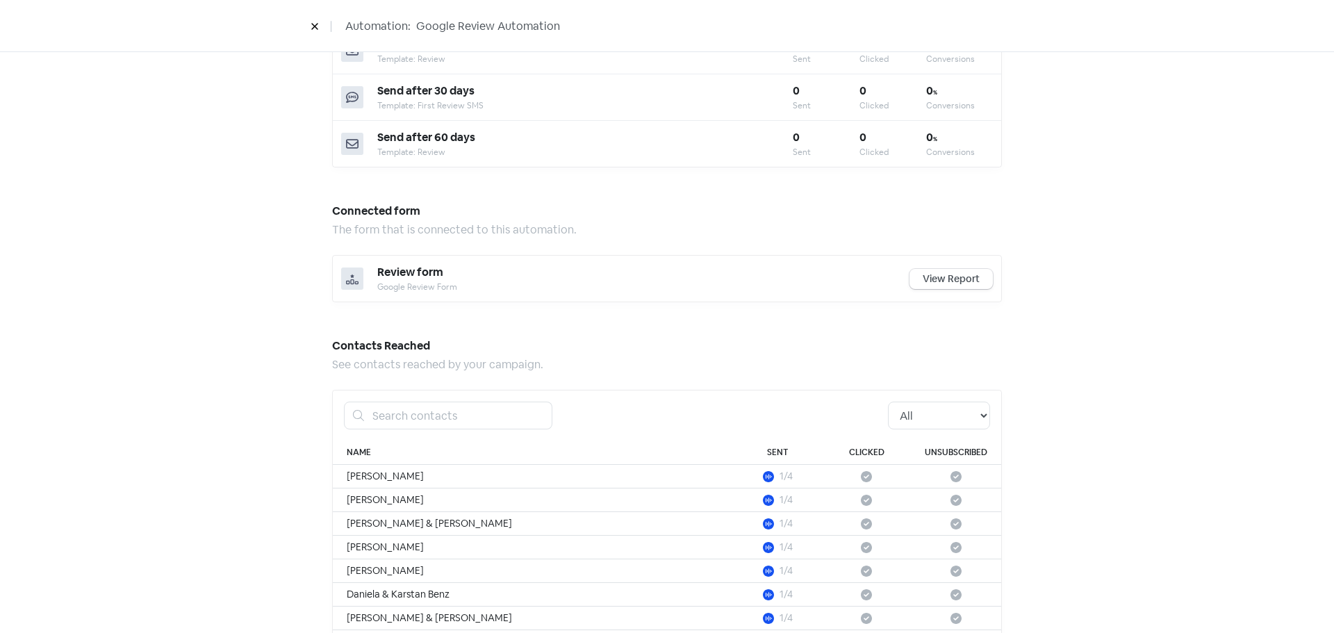
scroll to position [750, 0]
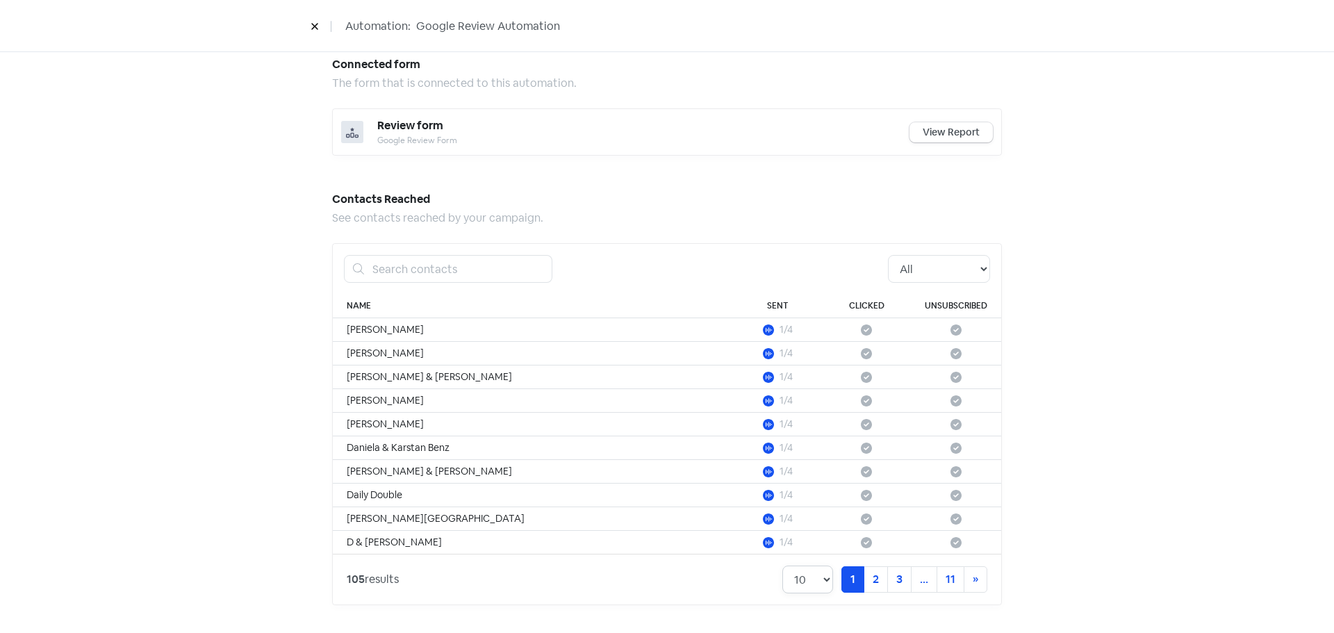
click at [819, 584] on select "10 20 30 50 100" at bounding box center [807, 580] width 51 height 28
select select "100"
click at [782, 566] on select "10 20 30 50 100" at bounding box center [807, 580] width 51 height 28
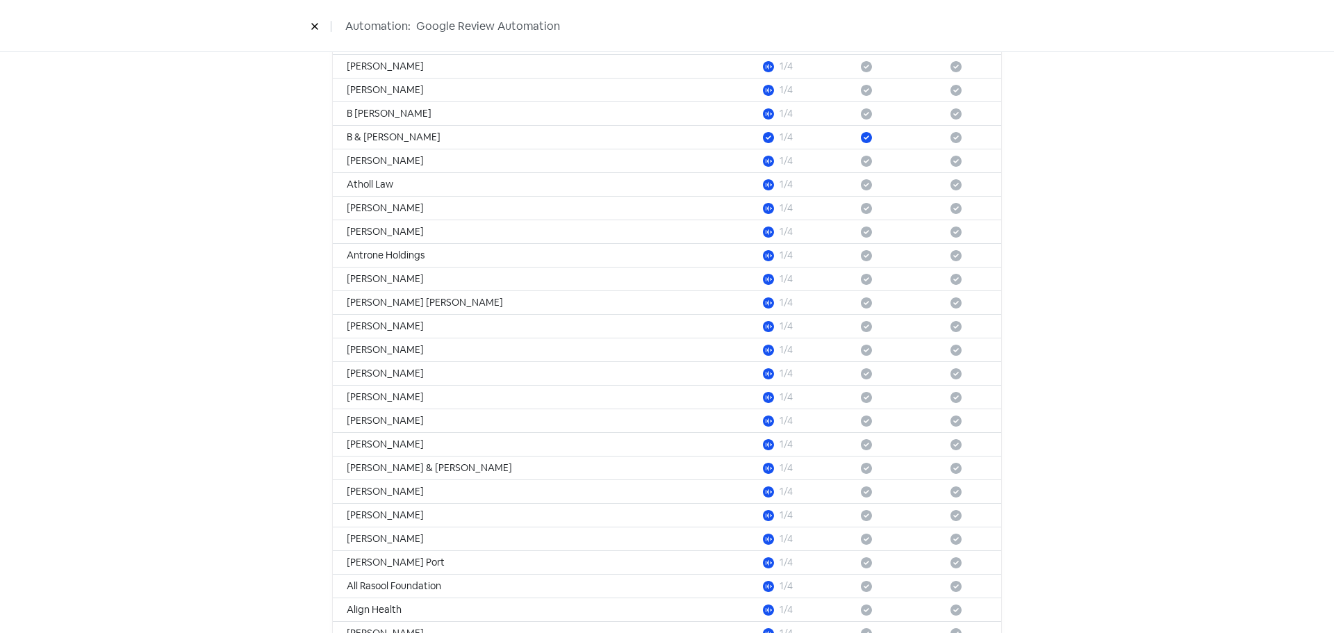
scroll to position [2876, 0]
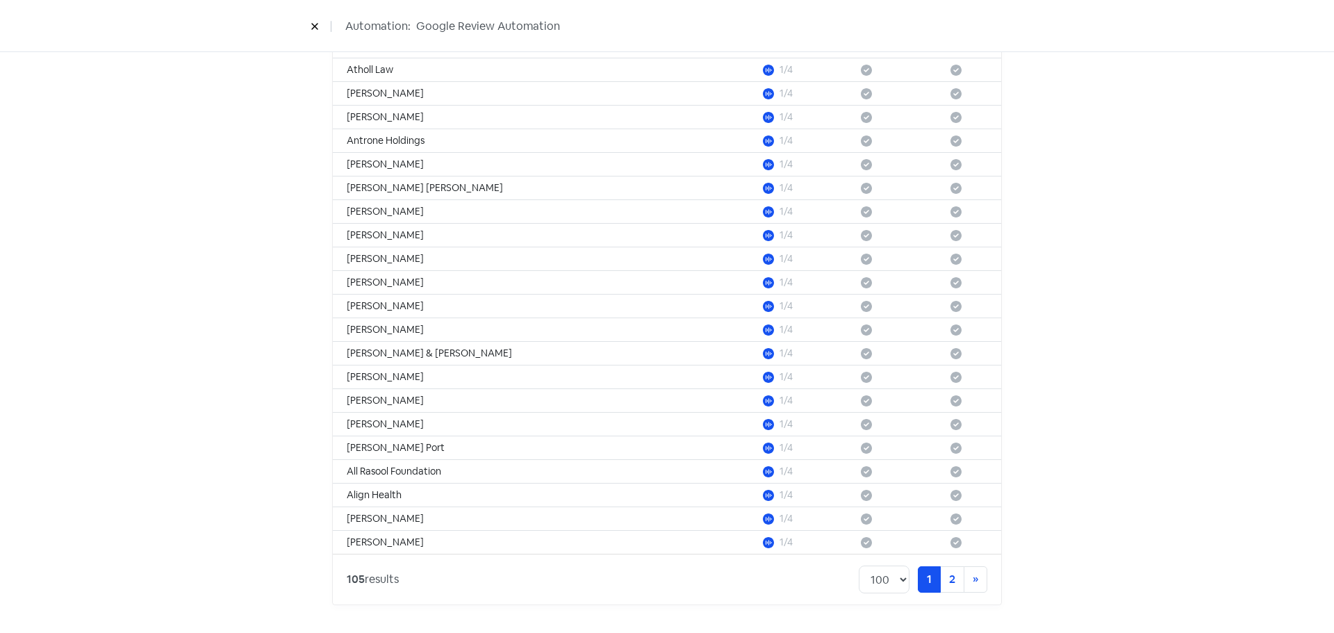
click at [940, 587] on link "2" at bounding box center [952, 579] width 24 height 26
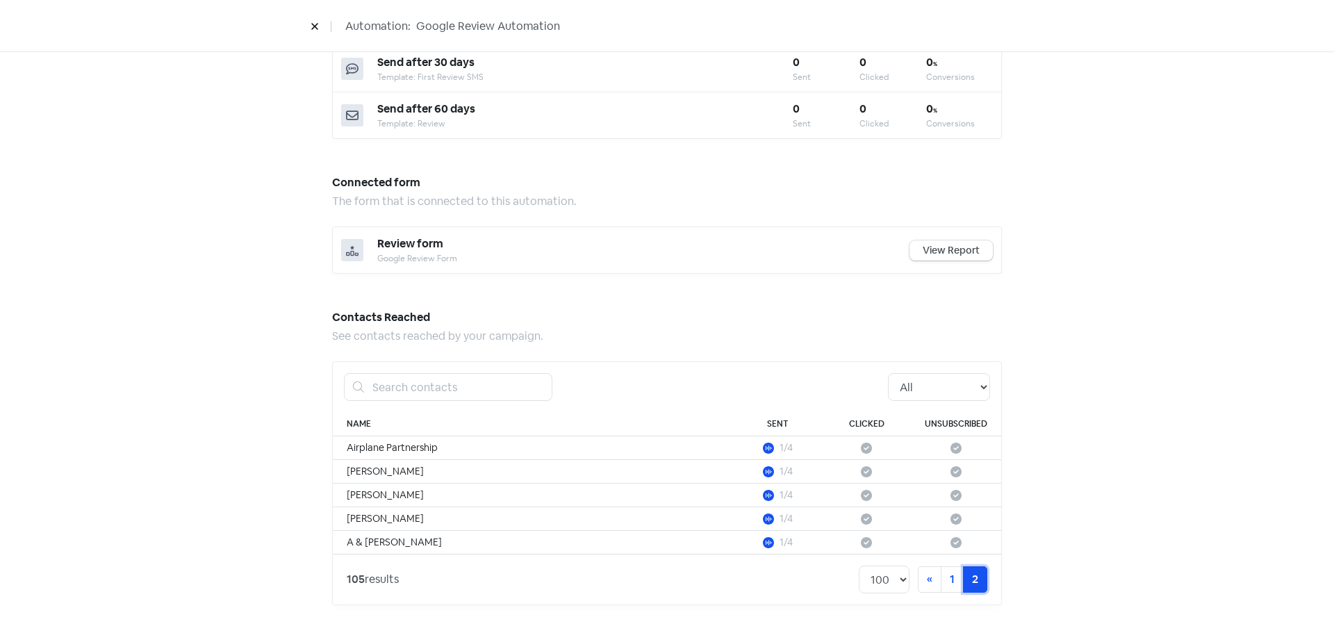
scroll to position [632, 0]
click at [992, 388] on div "All Pending Started Clicked Unsubscribed" at bounding box center [667, 387] width 668 height 50
click at [948, 384] on select "All Pending Started Clicked Unsubscribed" at bounding box center [939, 387] width 102 height 28
select select "pending"
click at [888, 373] on select "All Pending Started Clicked Unsubscribed" at bounding box center [939, 387] width 102 height 28
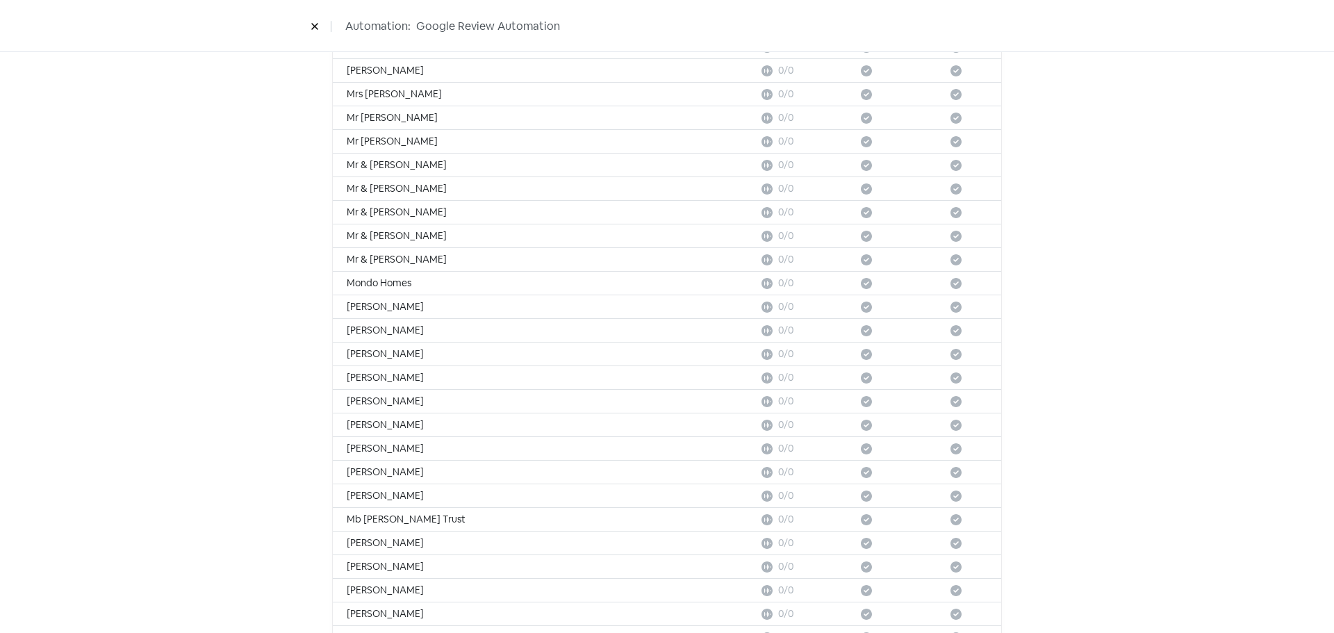
scroll to position [2876, 0]
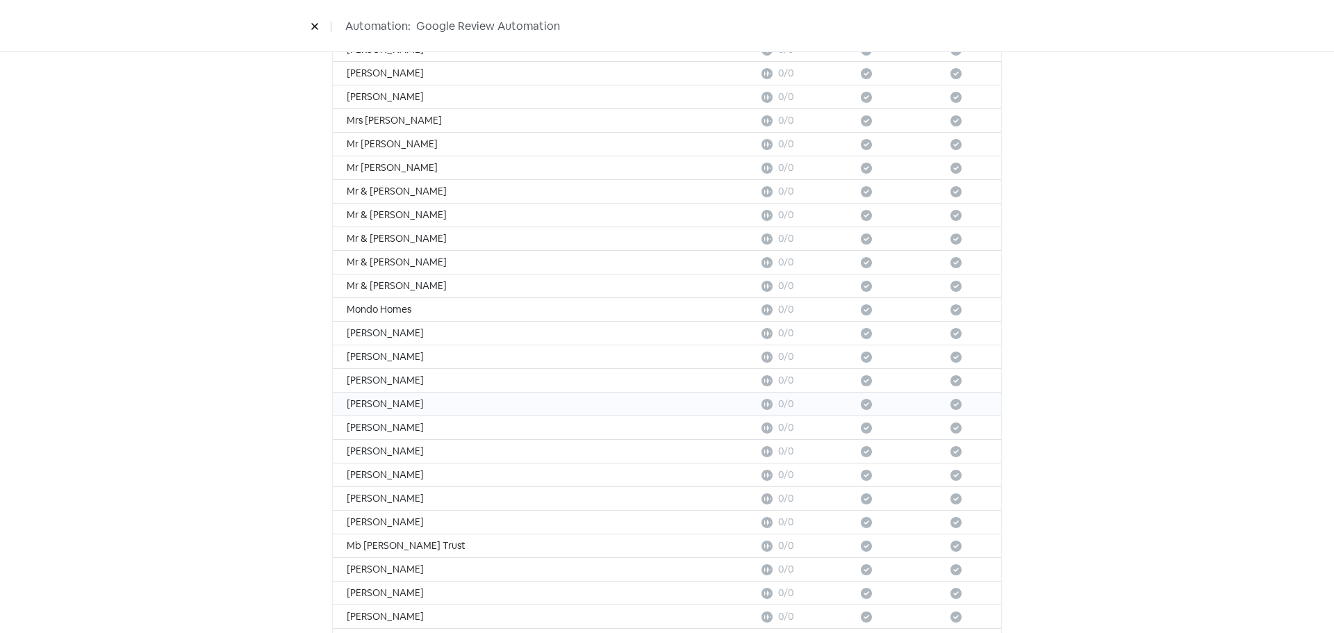
scroll to position [2598, 0]
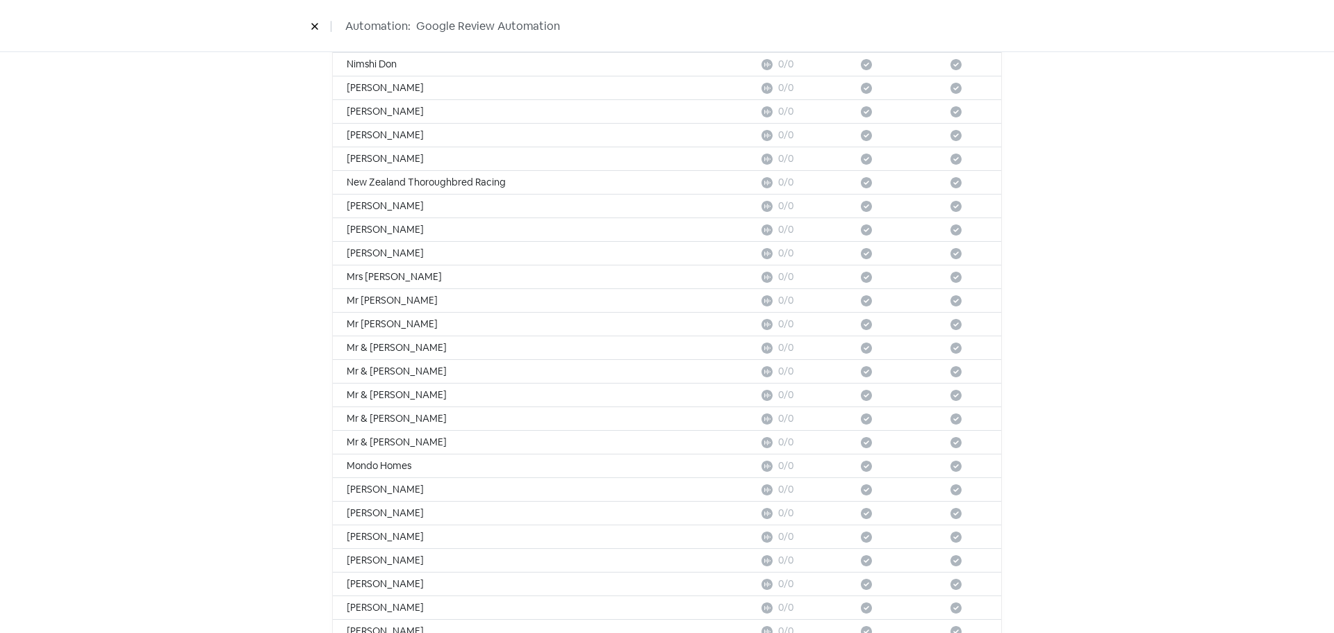
click at [318, 23] on icon at bounding box center [315, 26] width 8 height 8
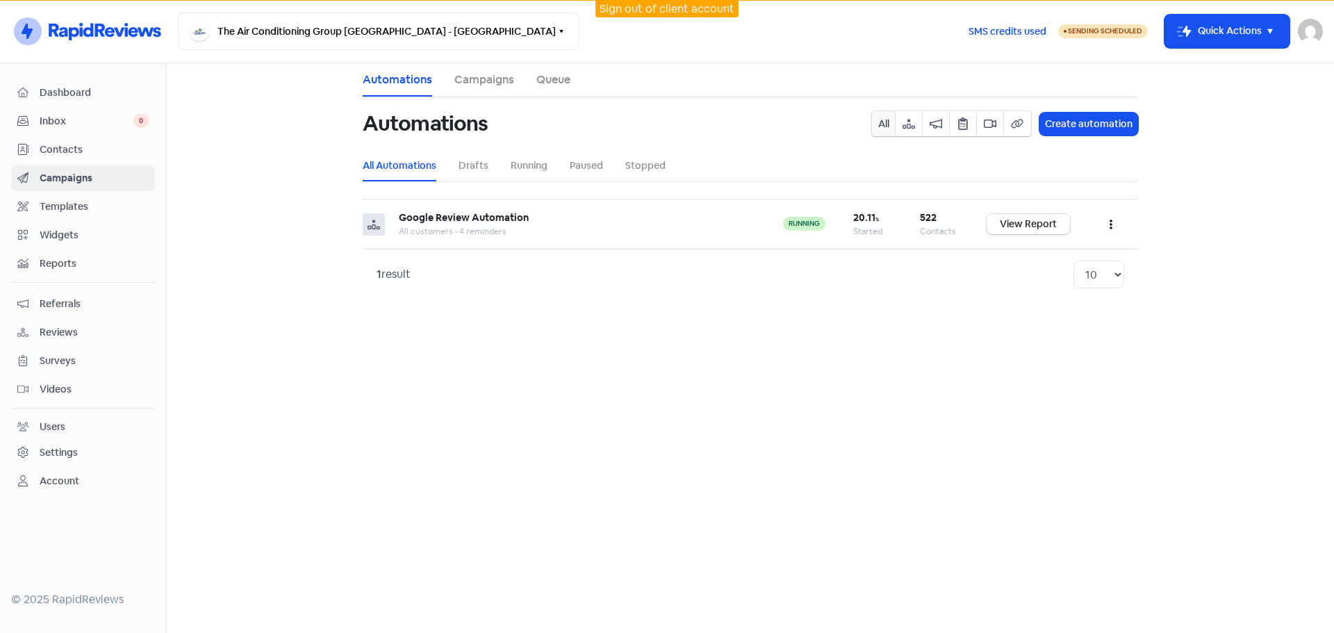
click at [52, 331] on span "Reviews" at bounding box center [94, 332] width 109 height 15
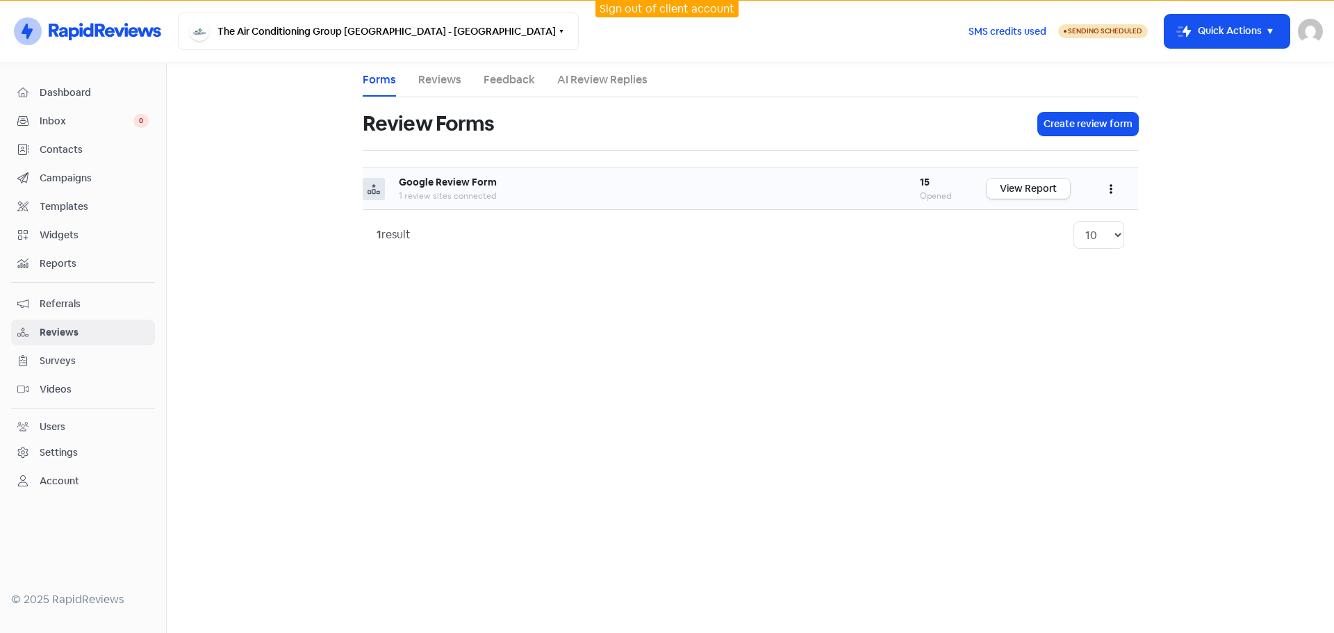
click at [1043, 190] on link "View Report" at bounding box center [1028, 189] width 83 height 20
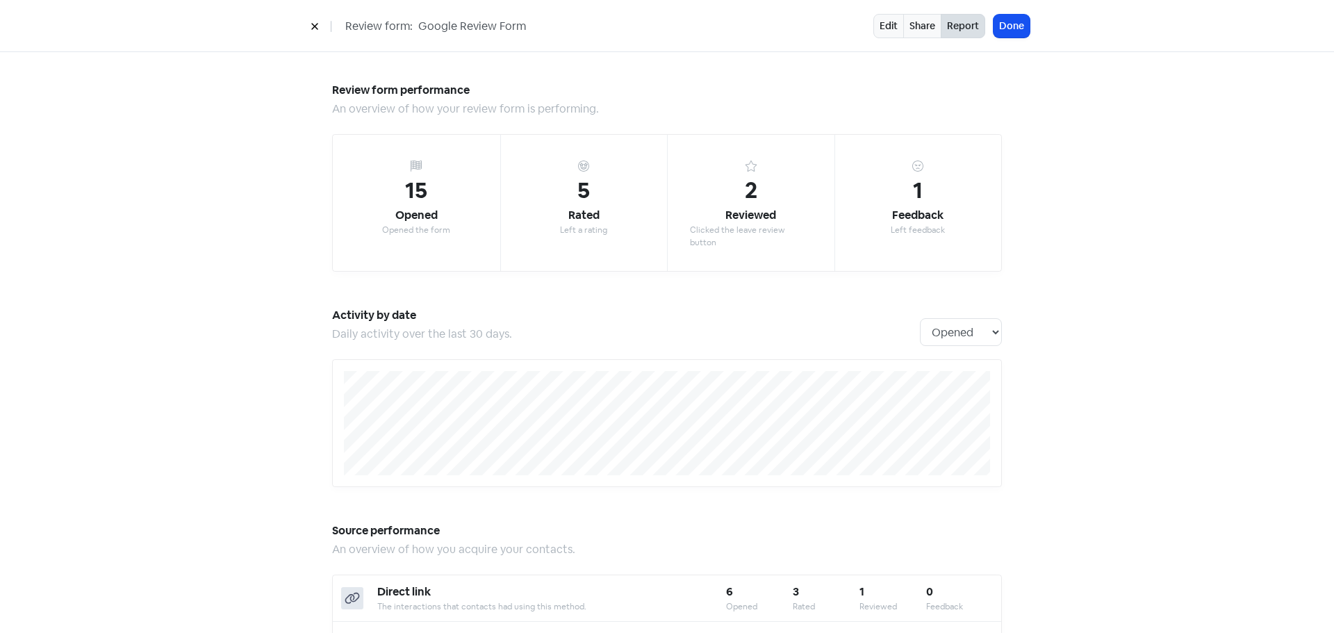
drag, startPoint x: 1181, startPoint y: 265, endPoint x: 1192, endPoint y: 269, distance: 12.3
click at [299, 28] on div "Review form: Google Review Form Edit Share Report Done" at bounding box center [667, 26] width 792 height 24
click at [318, 19] on button at bounding box center [314, 26] width 21 height 24
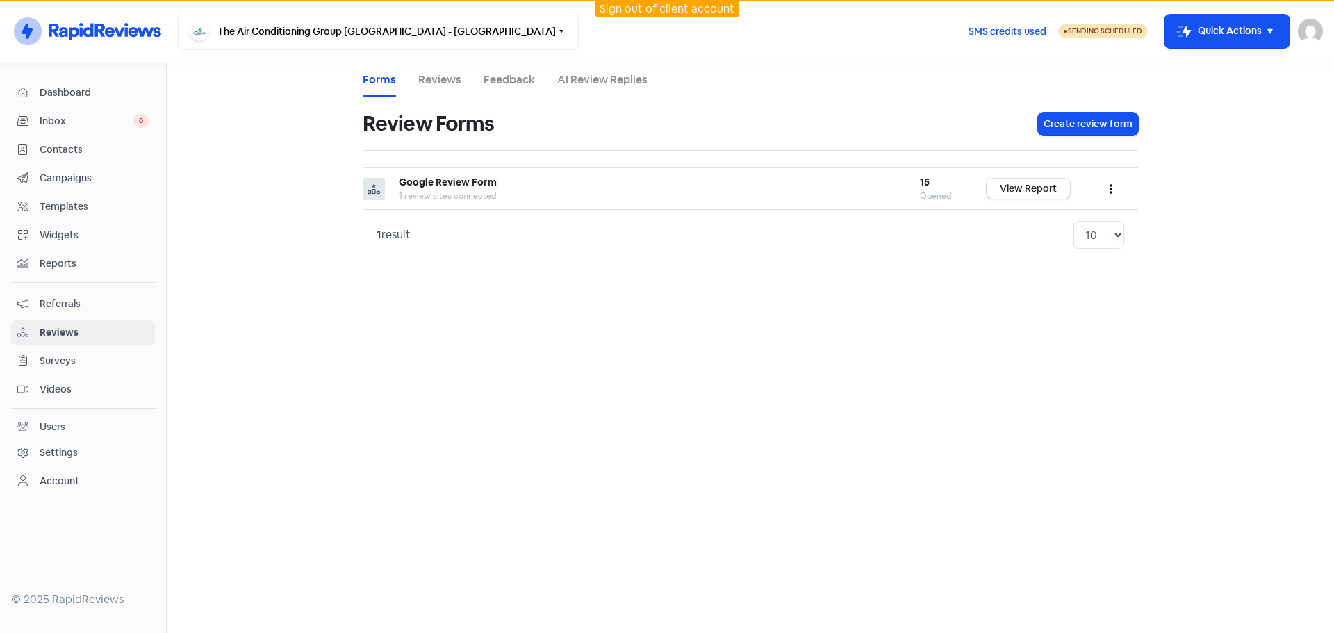
click at [76, 177] on span "Campaigns" at bounding box center [94, 178] width 109 height 15
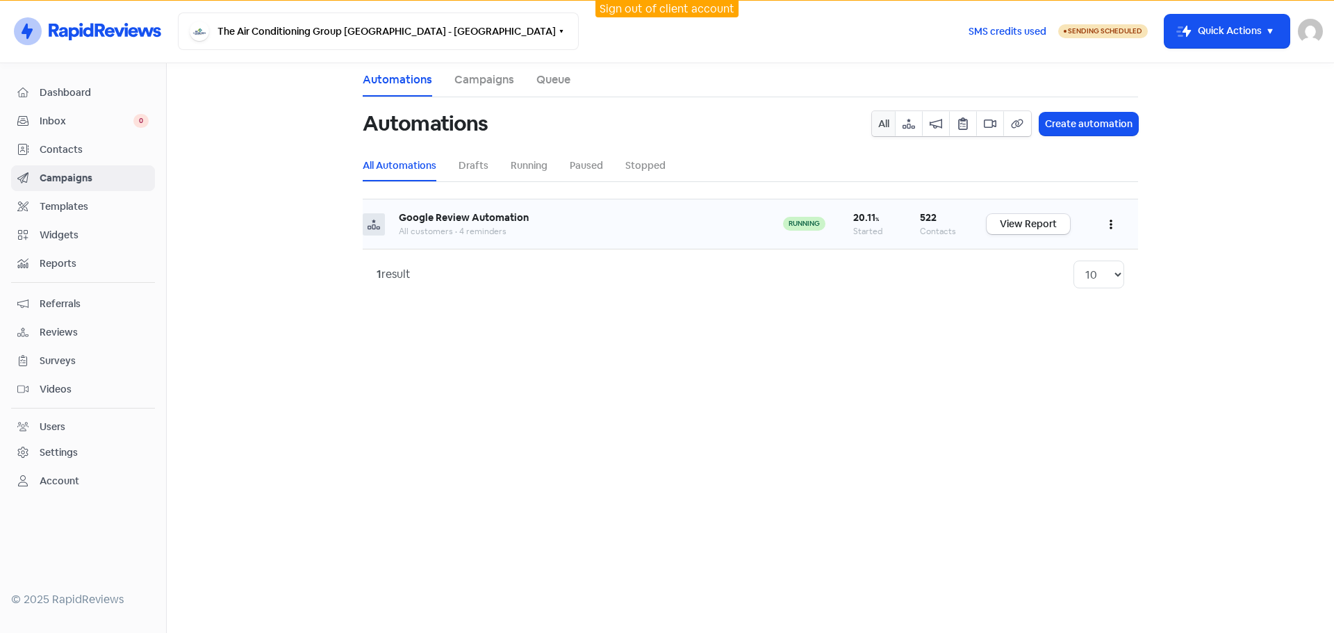
click at [1107, 227] on button "button" at bounding box center [1111, 224] width 26 height 33
click at [1039, 262] on button "Edit" at bounding box center [1069, 259] width 110 height 28
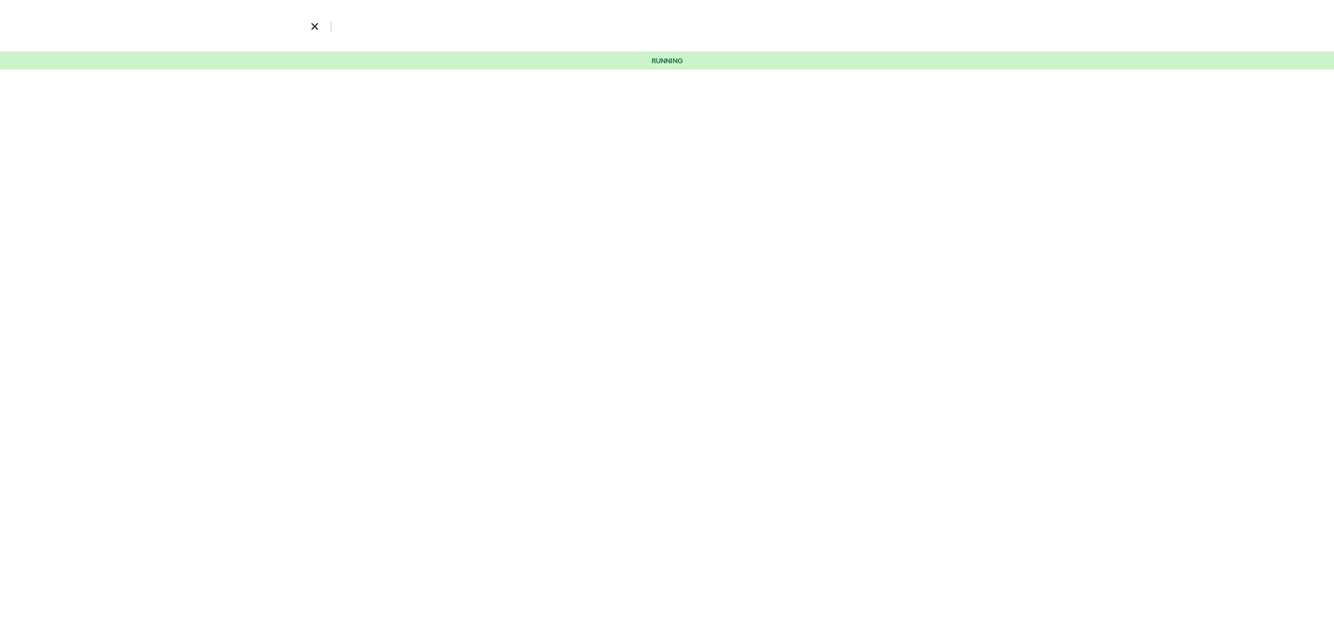
select select "3746"
select select "20"
select select "30"
select select "60"
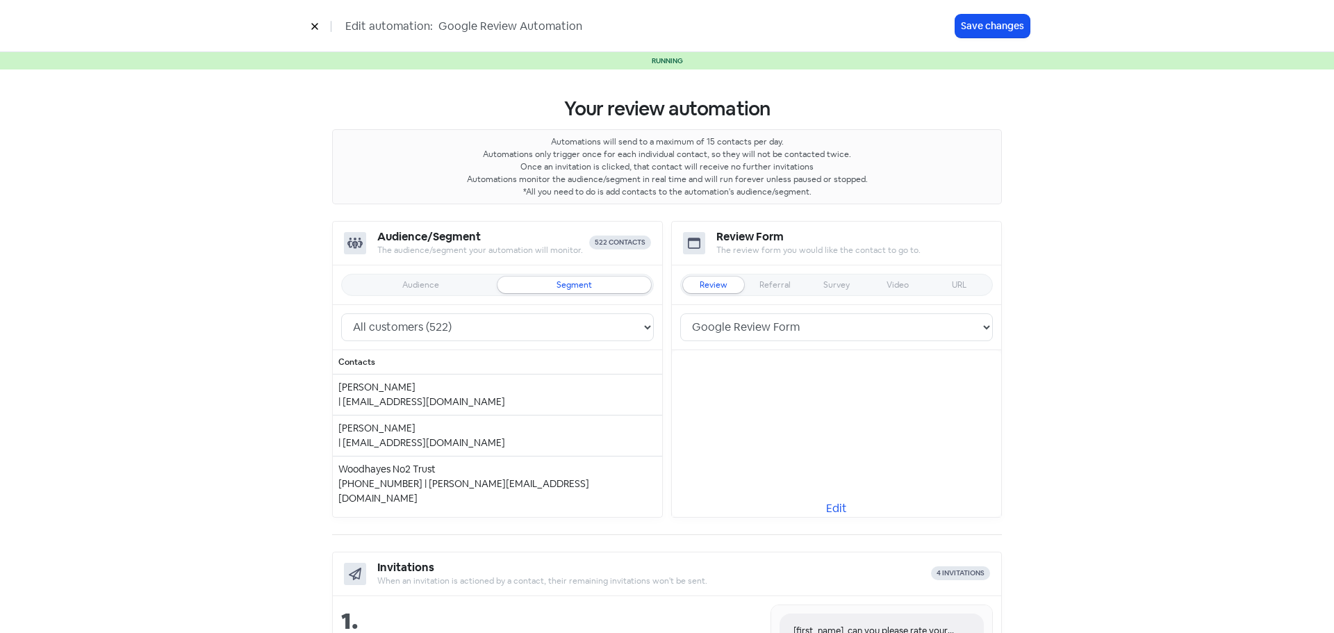
click at [828, 498] on div at bounding box center [836, 433] width 329 height 167
click at [828, 502] on link "Edit" at bounding box center [836, 508] width 329 height 17
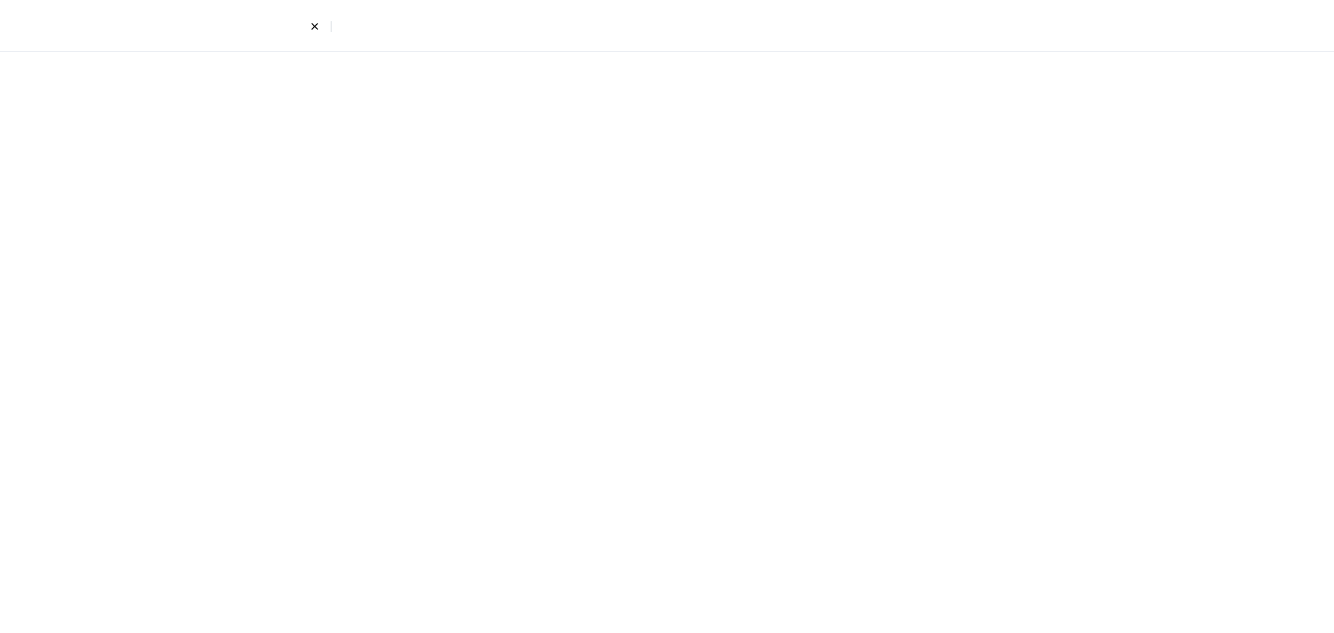
select select "8"
select select "4"
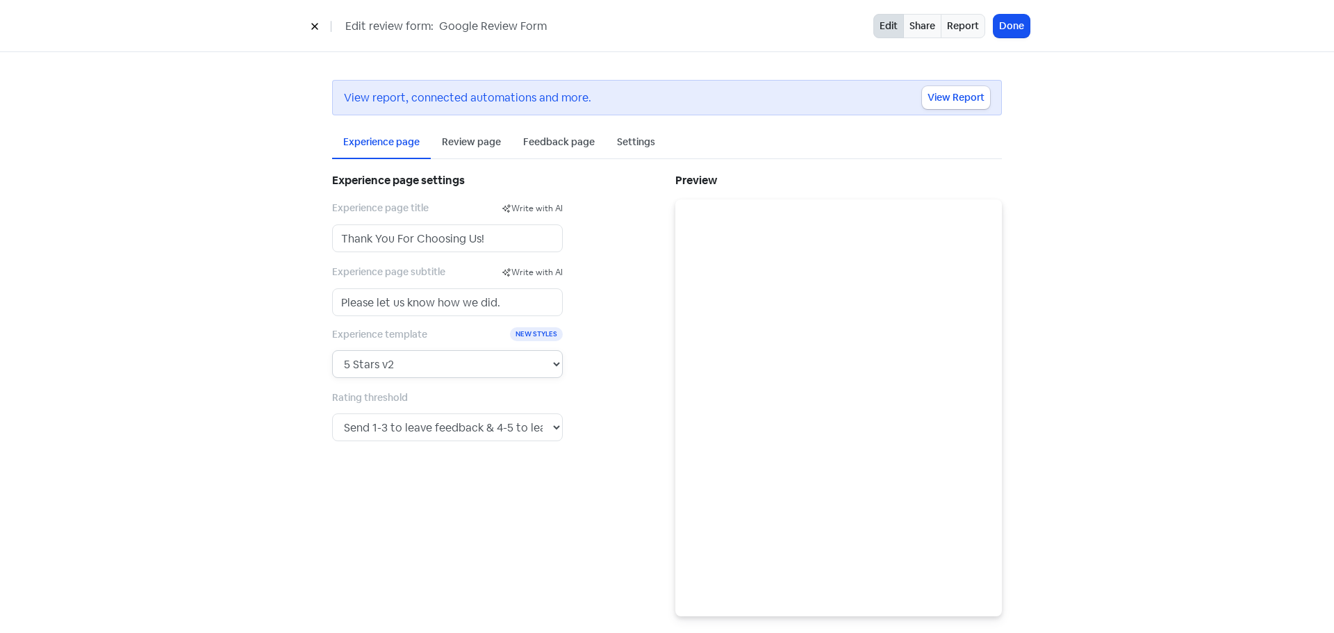
click at [525, 364] on select "5 Stars 5 Faces Like / Dislike 5 Numbers 5 Fancy Stars 5 Fancy Faces with Bar 5…" at bounding box center [447, 364] width 231 height 28
click at [332, 350] on select "5 Stars 5 Faces Like / Dislike 5 Numbers 5 Fancy Stars 5 Fancy Faces with Bar 5…" at bounding box center [447, 364] width 231 height 28
click at [521, 361] on select "5 Stars 5 Faces Like / Dislike 5 Numbers 5 Fancy Stars 5 Fancy Faces with Bar 5…" at bounding box center [447, 364] width 231 height 28
select select "8"
click at [332, 350] on select "5 Stars 5 Faces Like / Dislike 5 Numbers 5 Fancy Stars 5 Fancy Faces with Bar 5…" at bounding box center [447, 364] width 231 height 28
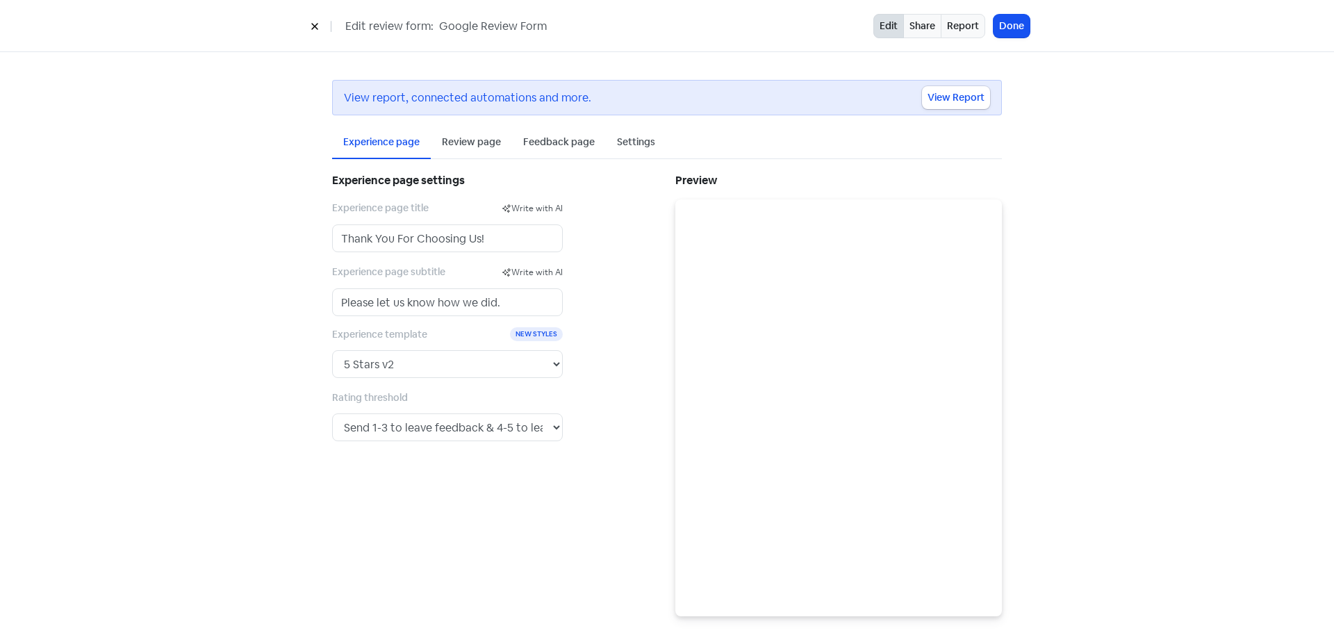
click at [1148, 307] on div "View report, connected automations and more. View Report Experience page Review…" at bounding box center [667, 348] width 1334 height 592
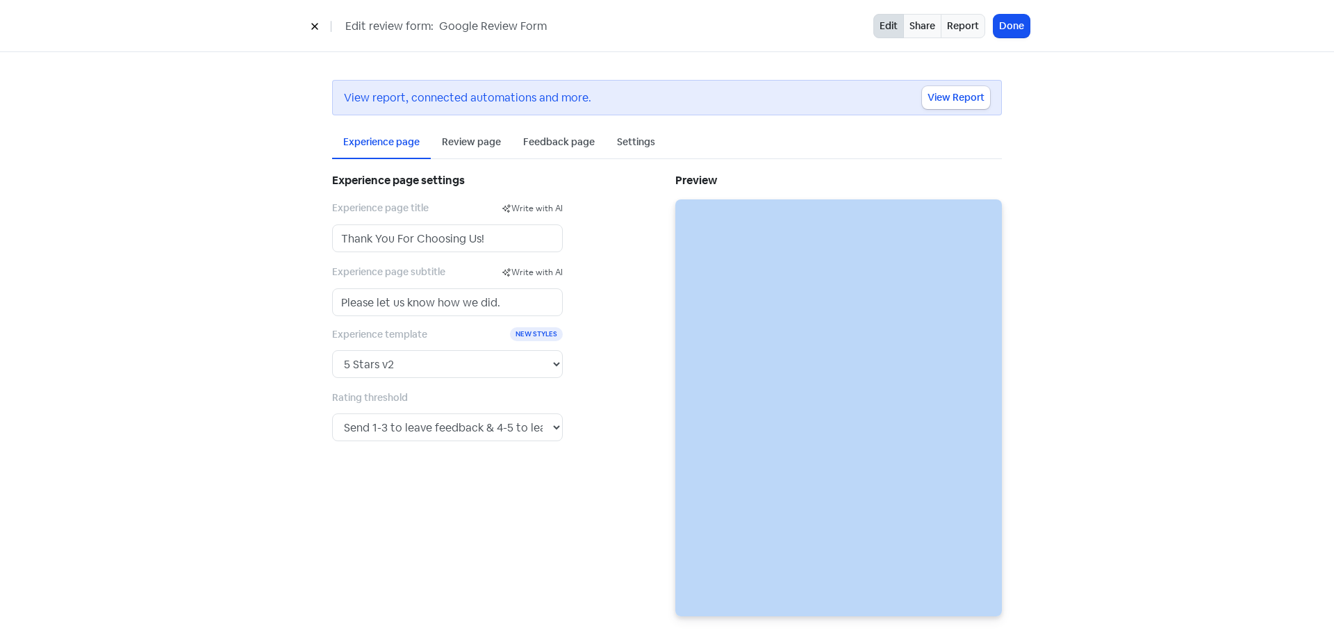
drag, startPoint x: 1148, startPoint y: 307, endPoint x: 1169, endPoint y: 308, distance: 21.6
click at [1151, 305] on div "View report, connected automations and more. View Report Experience page Review…" at bounding box center [667, 348] width 1334 height 592
click at [1181, 363] on div "View report, connected automations and more. View Report Experience page Review…" at bounding box center [667, 348] width 1334 height 592
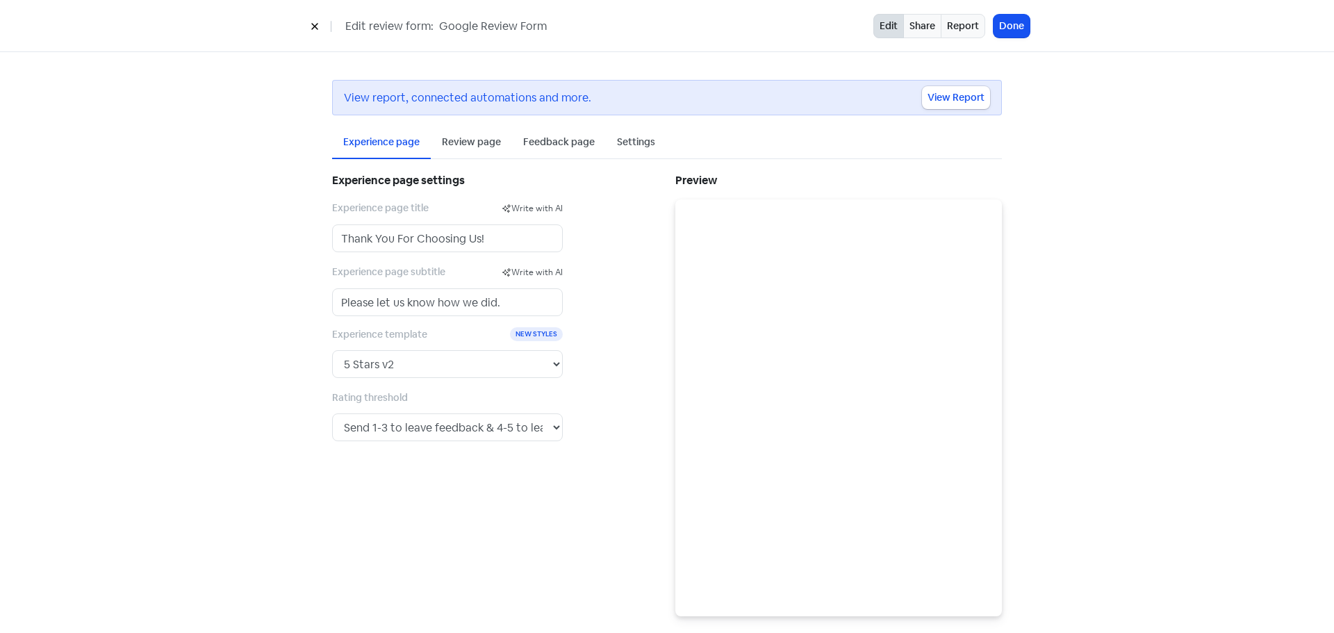
click at [457, 491] on div "Experience page settings Experience page title Write with AI Thank You For Choo…" at bounding box center [495, 393] width 343 height 446
click at [554, 428] on select "Send any rating to leave a review. Send 1 to leave feedback & 2-5 to leave a re…" at bounding box center [447, 427] width 231 height 28
click at [633, 379] on div "Experience page settings Experience page title Write with AI Thank You For Choo…" at bounding box center [495, 393] width 343 height 446
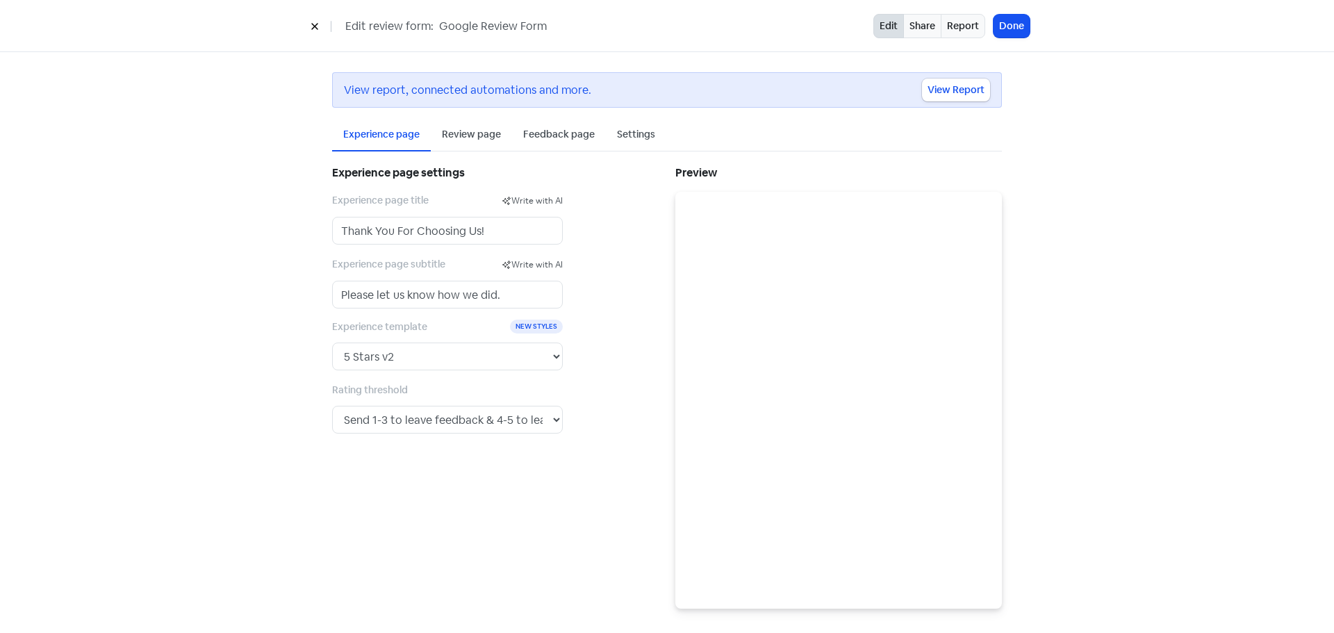
scroll to position [11, 0]
click at [1027, 24] on button "Done" at bounding box center [1012, 26] width 36 height 23
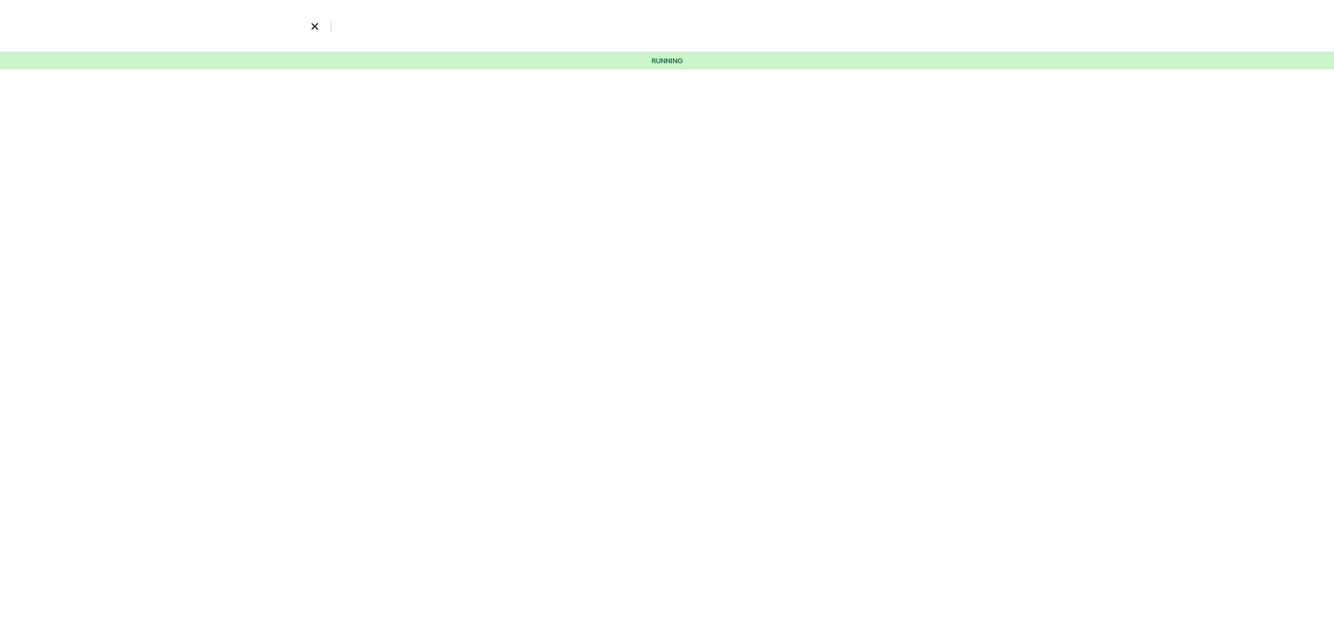
select select "3746"
select select "20"
select select "30"
select select "60"
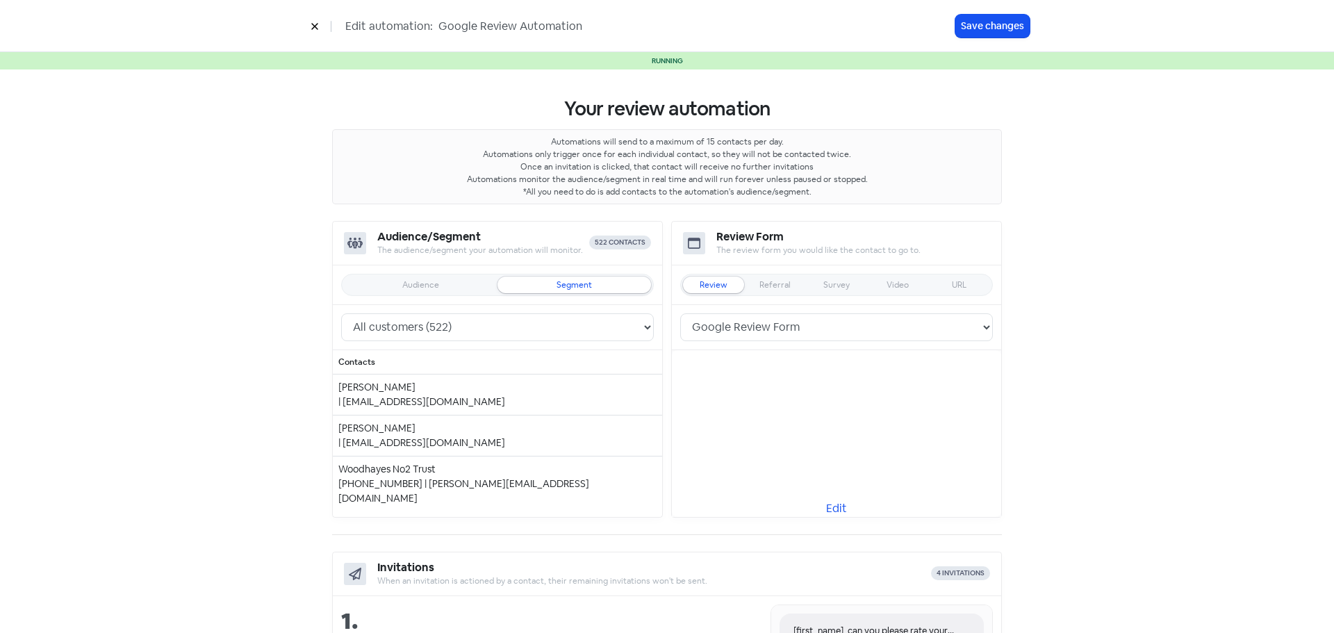
click at [923, 325] on select "Google Review Form" at bounding box center [836, 327] width 313 height 28
click at [432, 289] on div "Audience" at bounding box center [420, 285] width 37 height 8
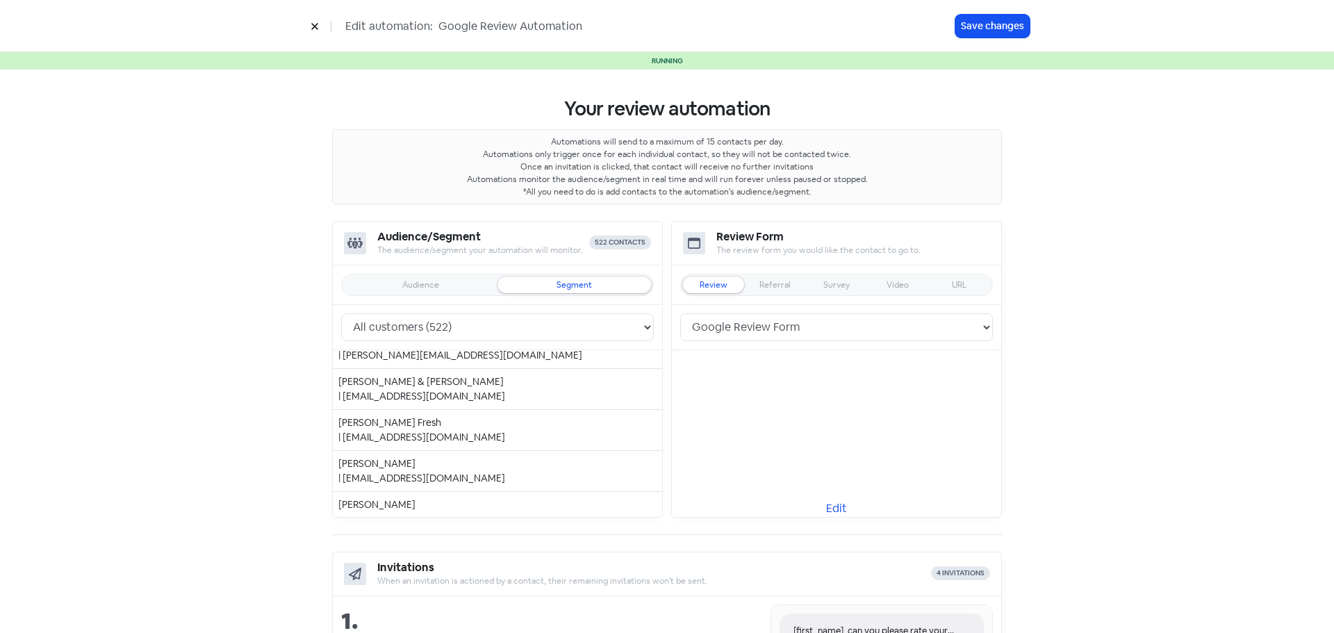
scroll to position [21281, 0]
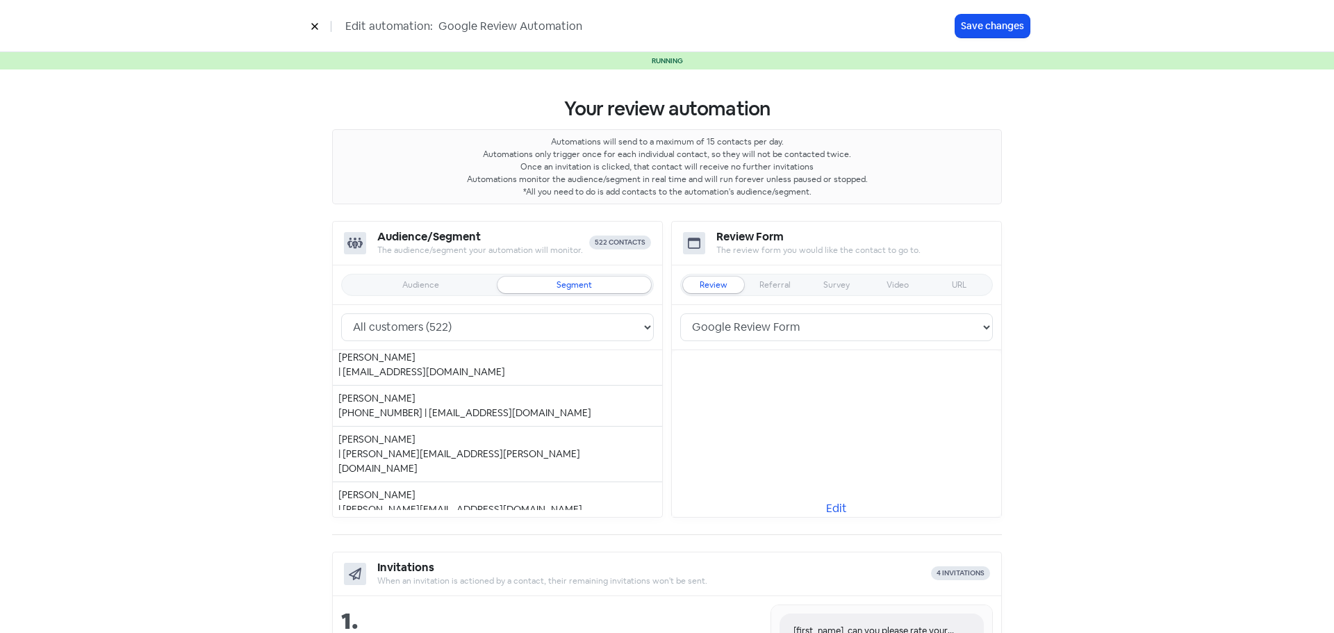
click at [578, 283] on div "Segment" at bounding box center [574, 285] width 35 height 8
select select "3747"
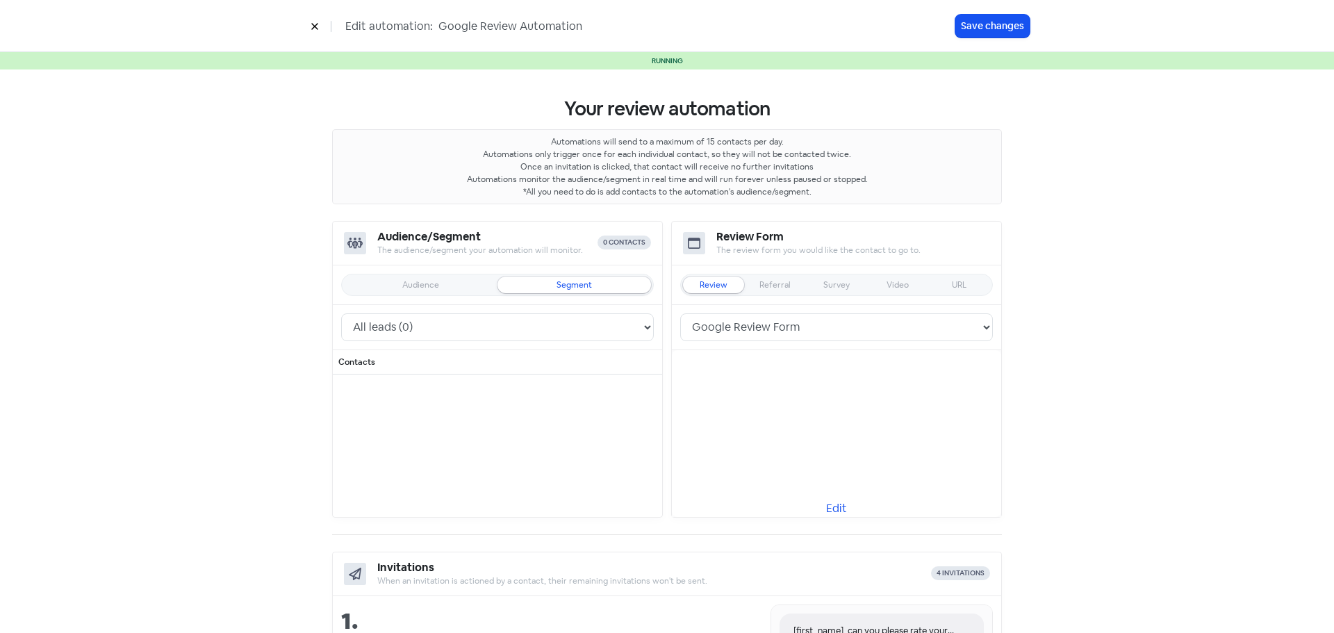
scroll to position [0, 0]
click at [577, 289] on div "Segment" at bounding box center [574, 285] width 35 height 8
click at [433, 288] on div "Audience" at bounding box center [420, 285] width 37 height 8
click at [321, 28] on button at bounding box center [314, 26] width 21 height 24
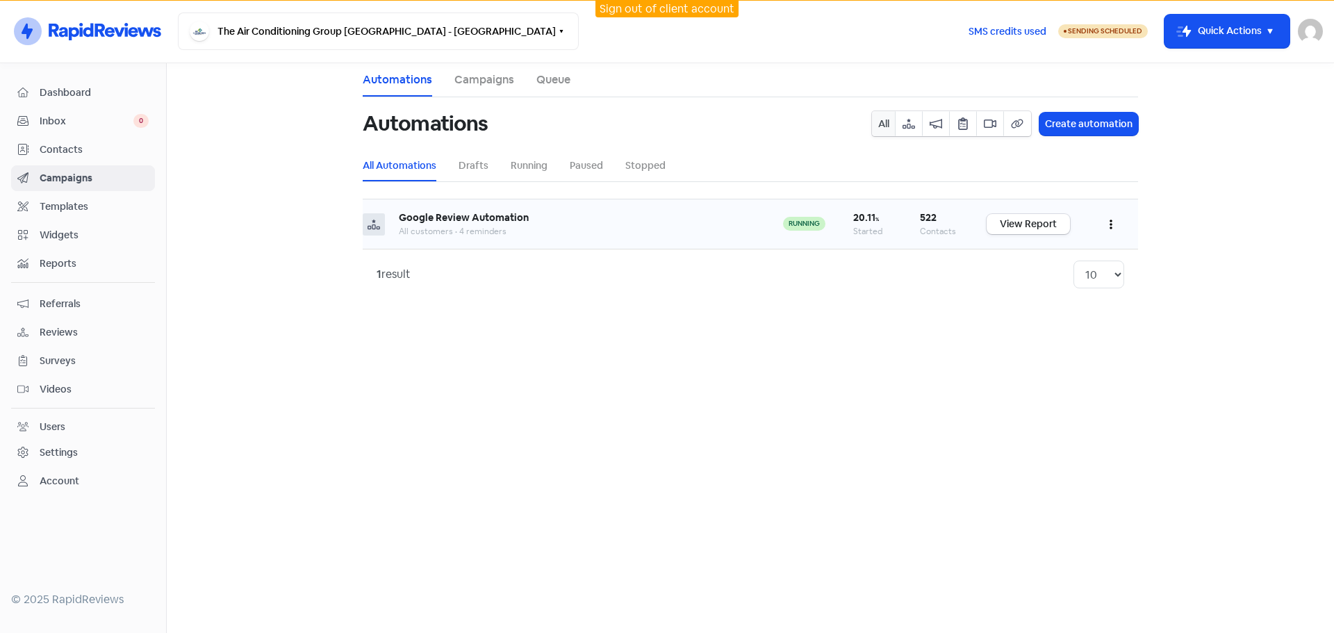
click at [1108, 229] on button "button" at bounding box center [1111, 224] width 26 height 33
click at [1052, 257] on button "Edit" at bounding box center [1069, 259] width 110 height 28
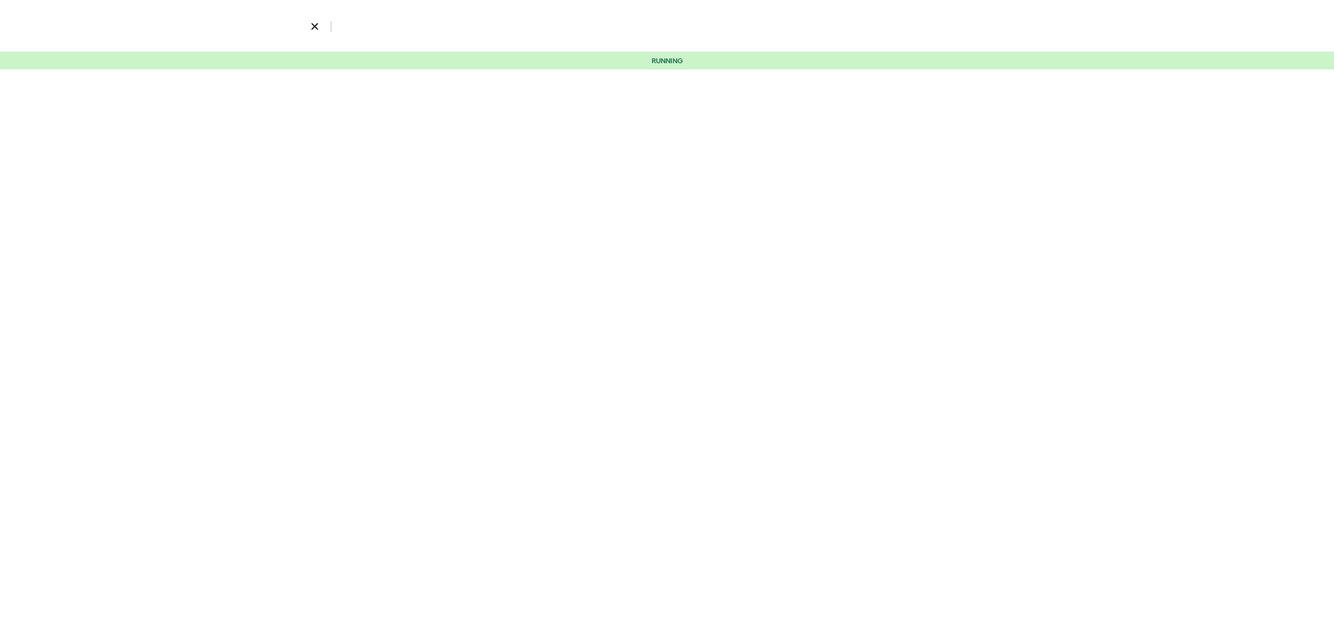
select select "3746"
select select "20"
select select "30"
select select "60"
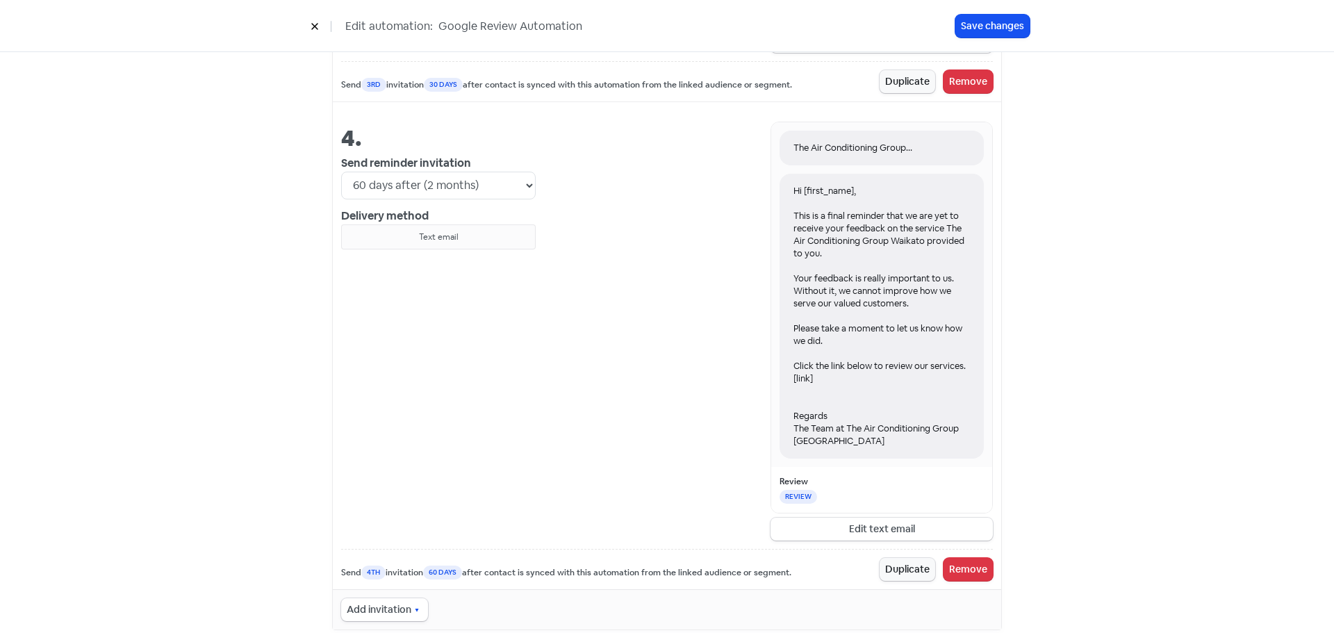
scroll to position [1704, 0]
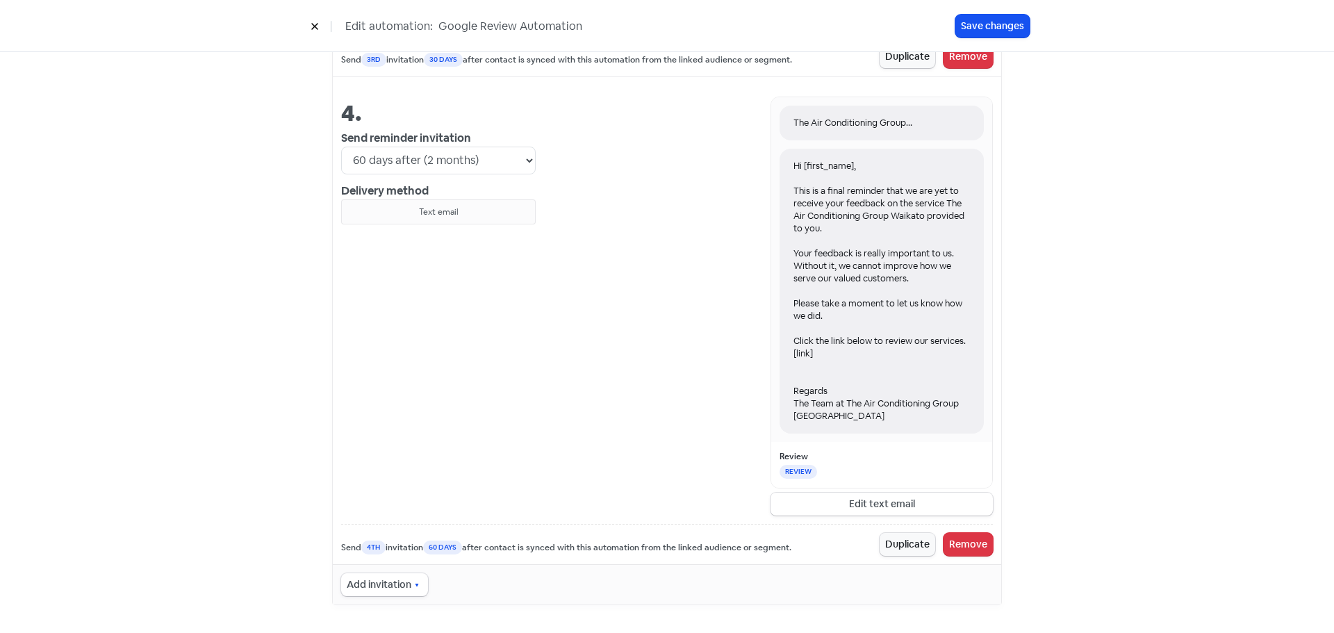
drag, startPoint x: 317, startPoint y: 28, endPoint x: 315, endPoint y: 51, distance: 22.3
click at [319, 29] on button at bounding box center [314, 26] width 21 height 24
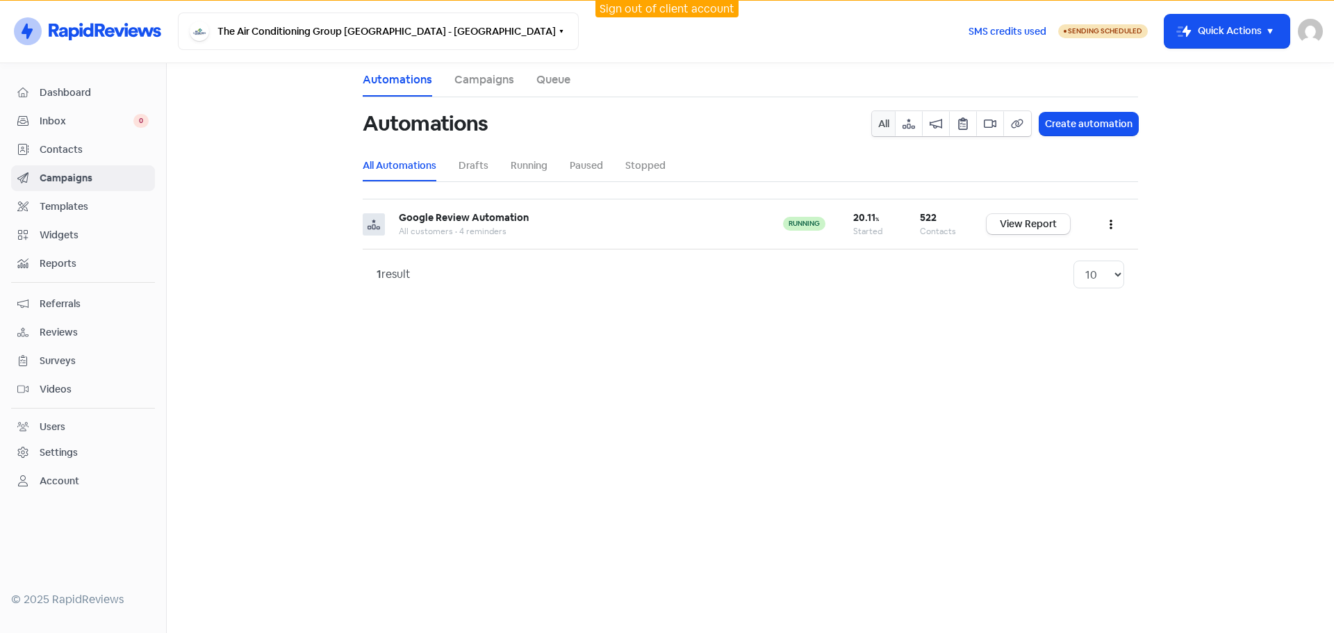
click at [1107, 401] on main "Automations Campaigns Queue Automations All Create automation All Automations D…" at bounding box center [750, 348] width 1167 height 570
click at [882, 407] on main "Automations Campaigns Queue Automations All Create automation All Automations D…" at bounding box center [750, 348] width 1167 height 570
click at [556, 36] on icon "button" at bounding box center [561, 31] width 11 height 11
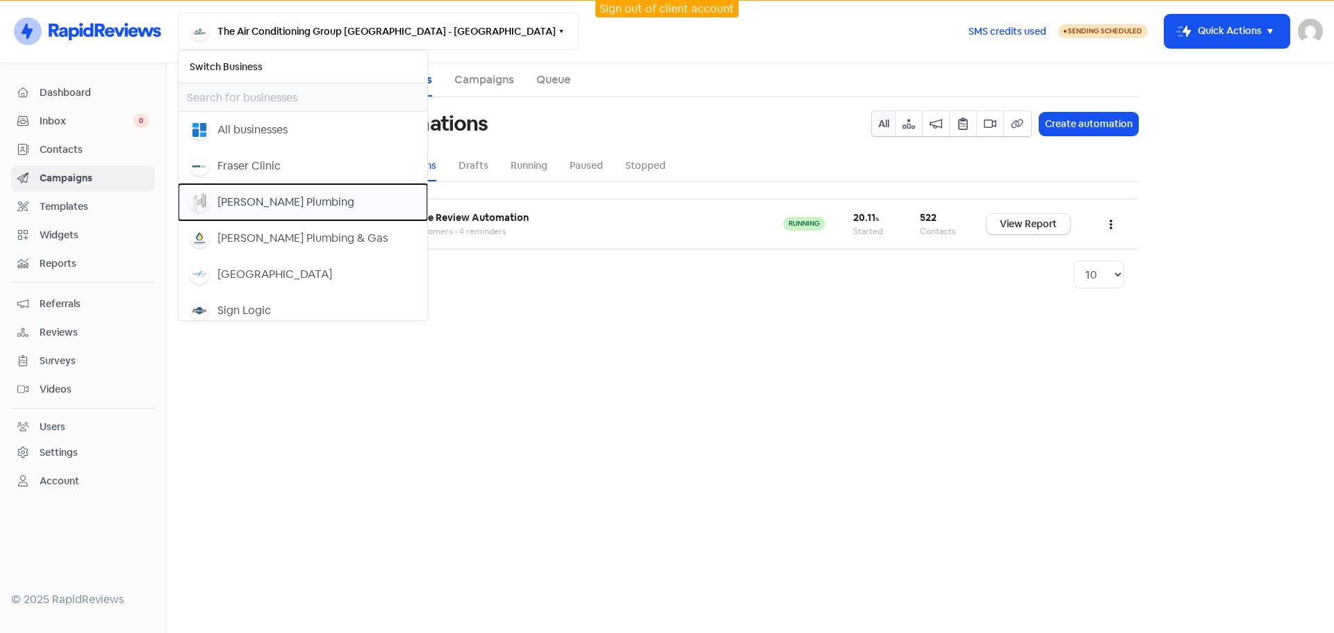
click at [282, 202] on div "[PERSON_NAME] Plumbing" at bounding box center [285, 202] width 137 height 17
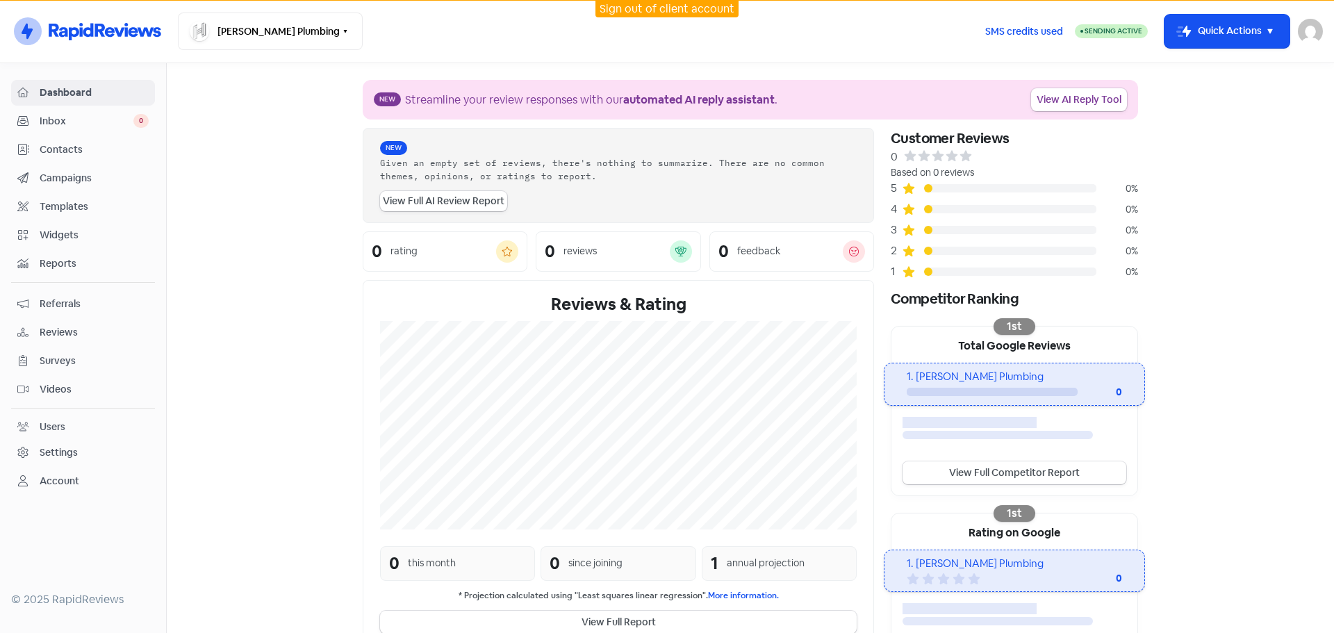
click at [1212, 282] on section "New Streamline your review responses with our automated AI reply assistant . Vi…" at bounding box center [750, 392] width 1167 height 659
click at [80, 176] on span "Campaigns" at bounding box center [94, 178] width 109 height 15
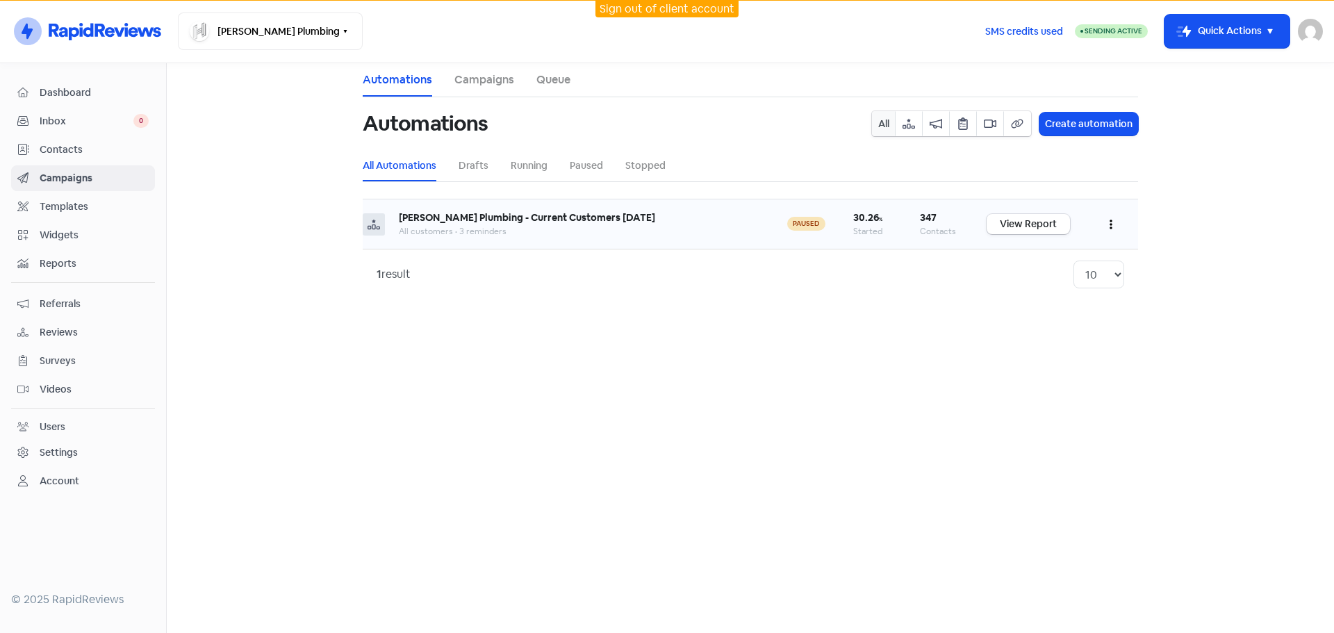
drag, startPoint x: 1008, startPoint y: 224, endPoint x: 998, endPoint y: 235, distance: 14.8
click at [1008, 224] on link "View Report" at bounding box center [1028, 224] width 83 height 20
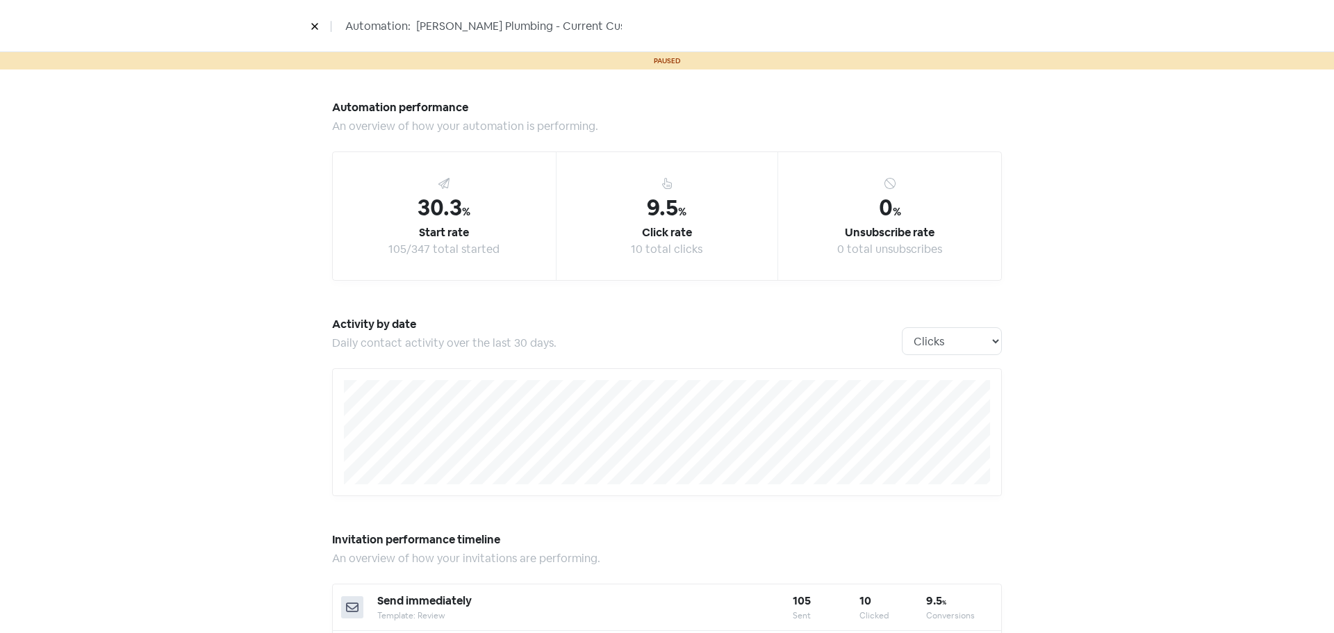
click at [322, 28] on button at bounding box center [314, 26] width 21 height 24
